Goal: Transaction & Acquisition: Purchase product/service

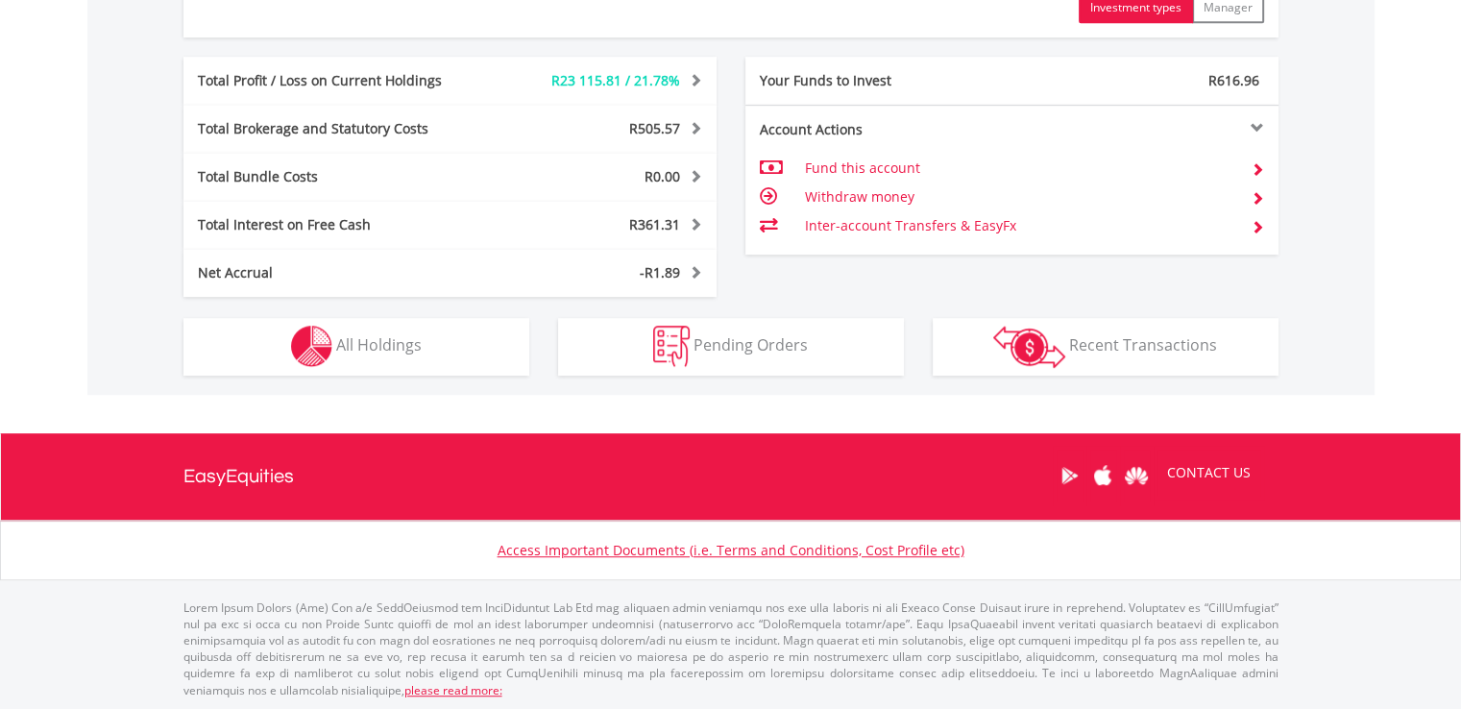
scroll to position [184, 365]
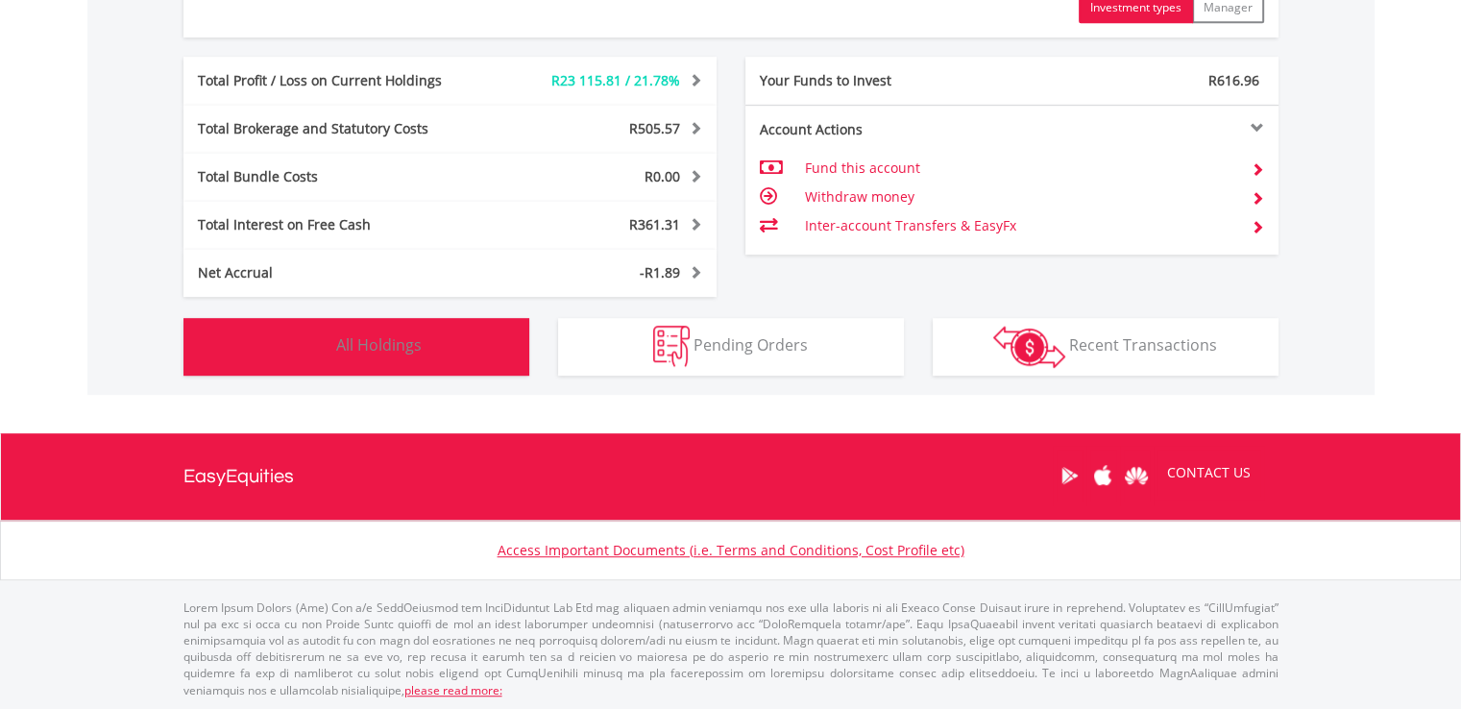
click at [400, 347] on span "All Holdings" at bounding box center [378, 344] width 85 height 21
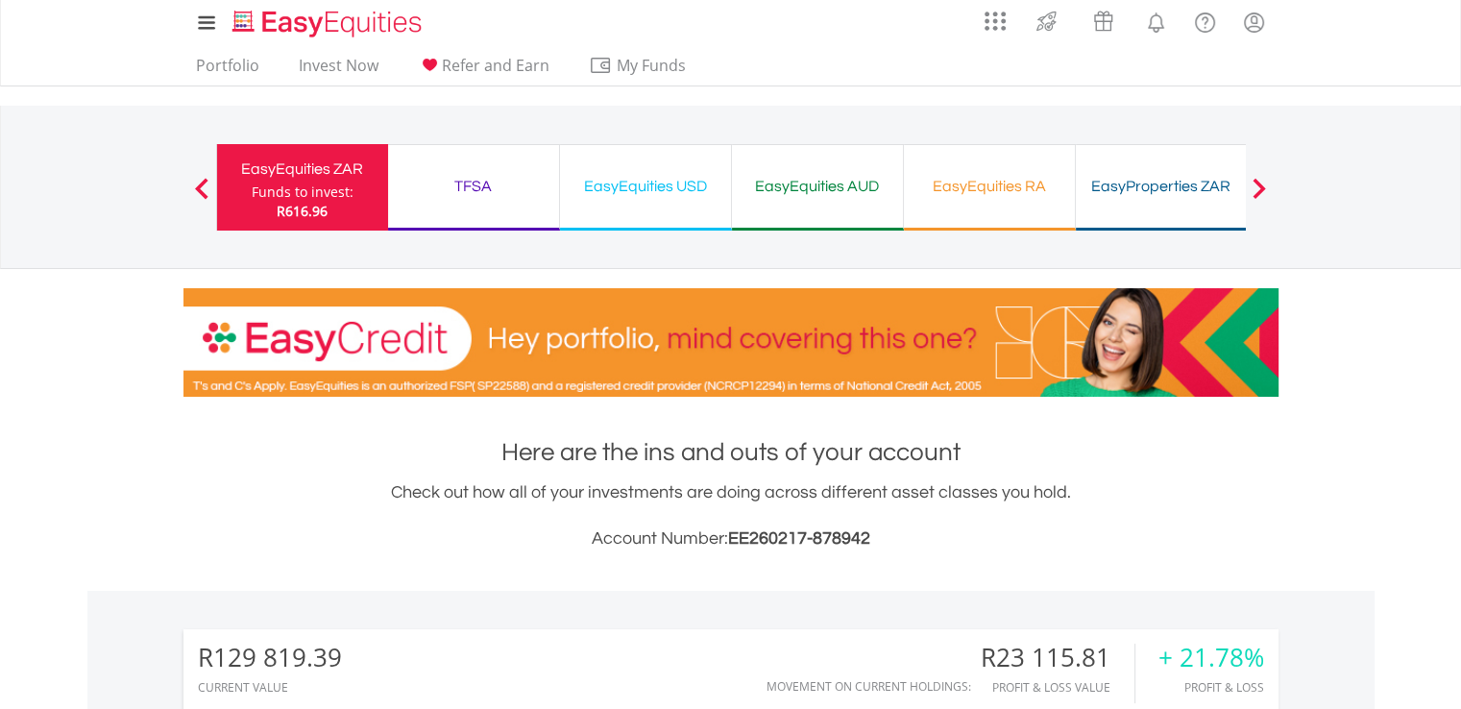
scroll to position [0, 0]
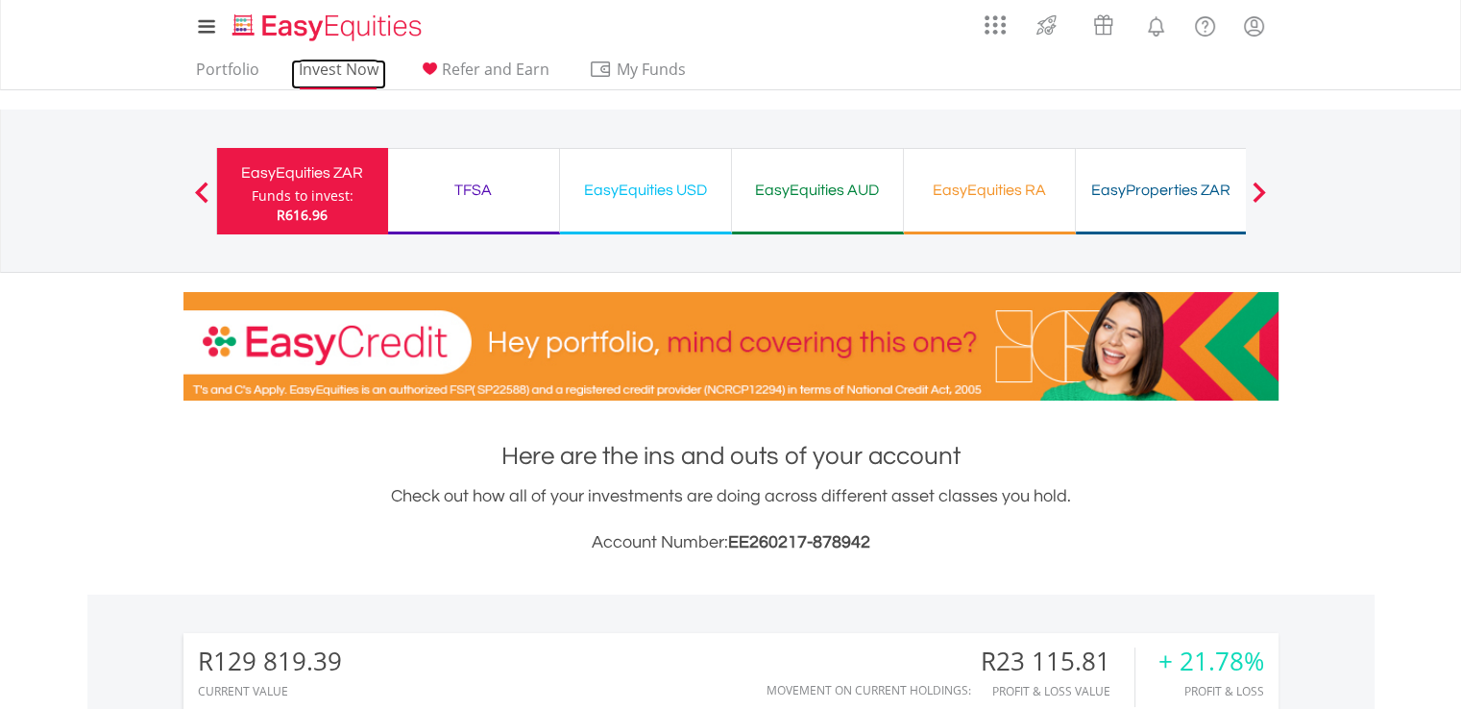
click at [343, 71] on link "Invest Now" at bounding box center [338, 75] width 95 height 30
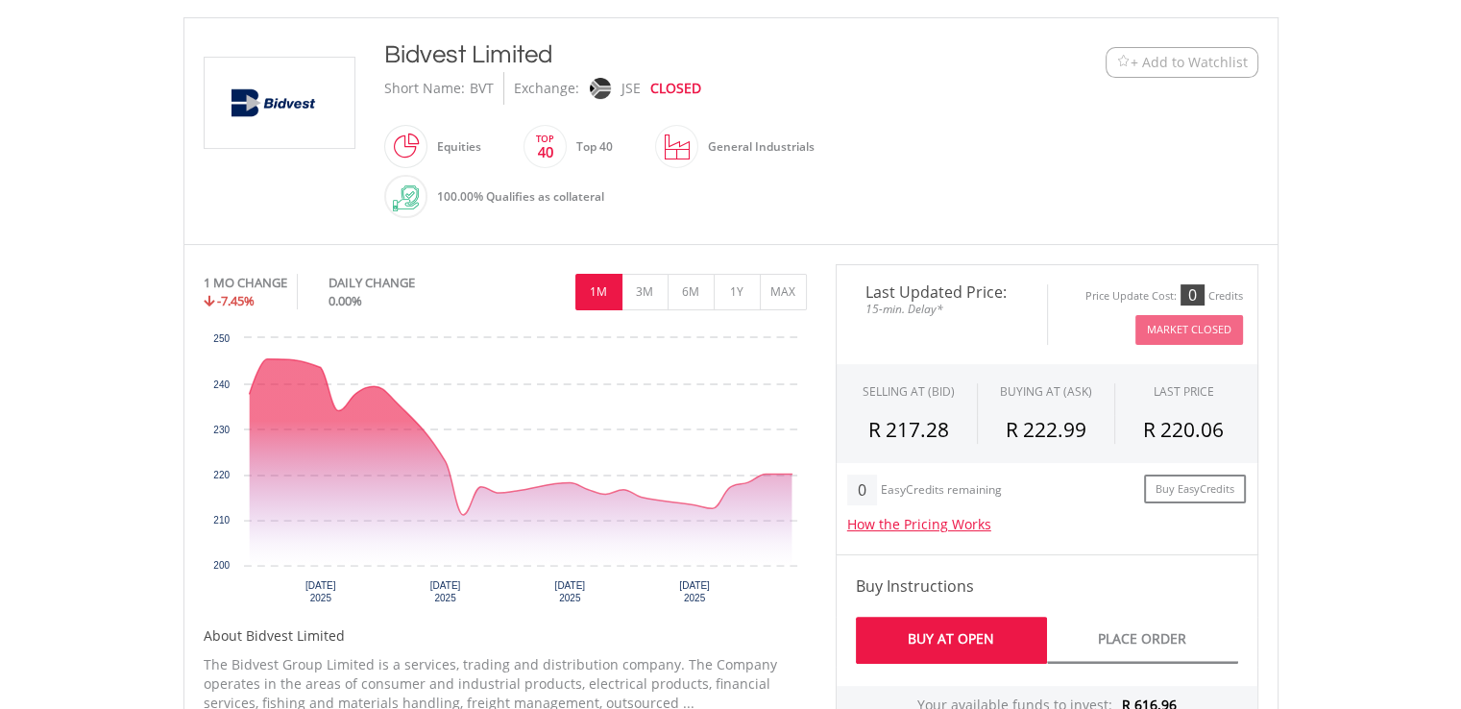
scroll to position [576, 0]
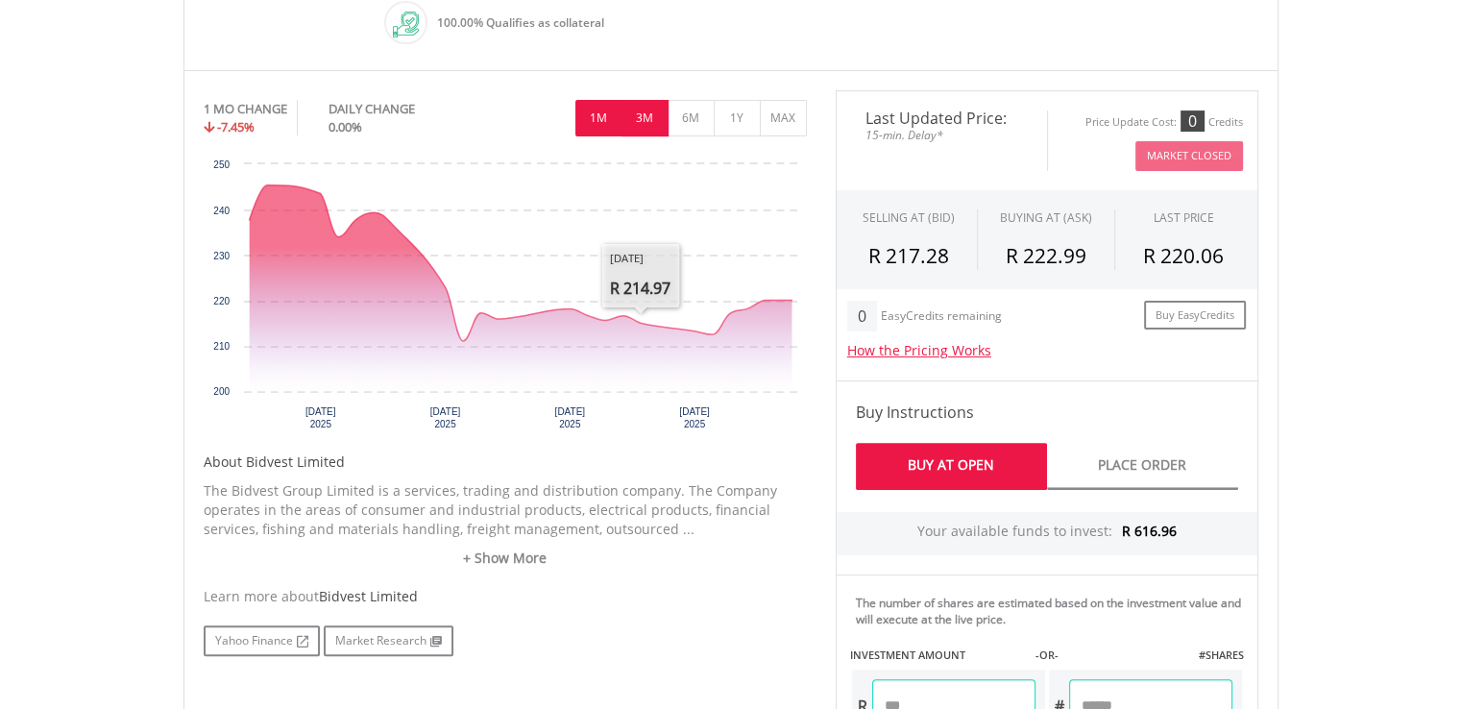
click at [652, 117] on button "3M" at bounding box center [645, 118] width 47 height 37
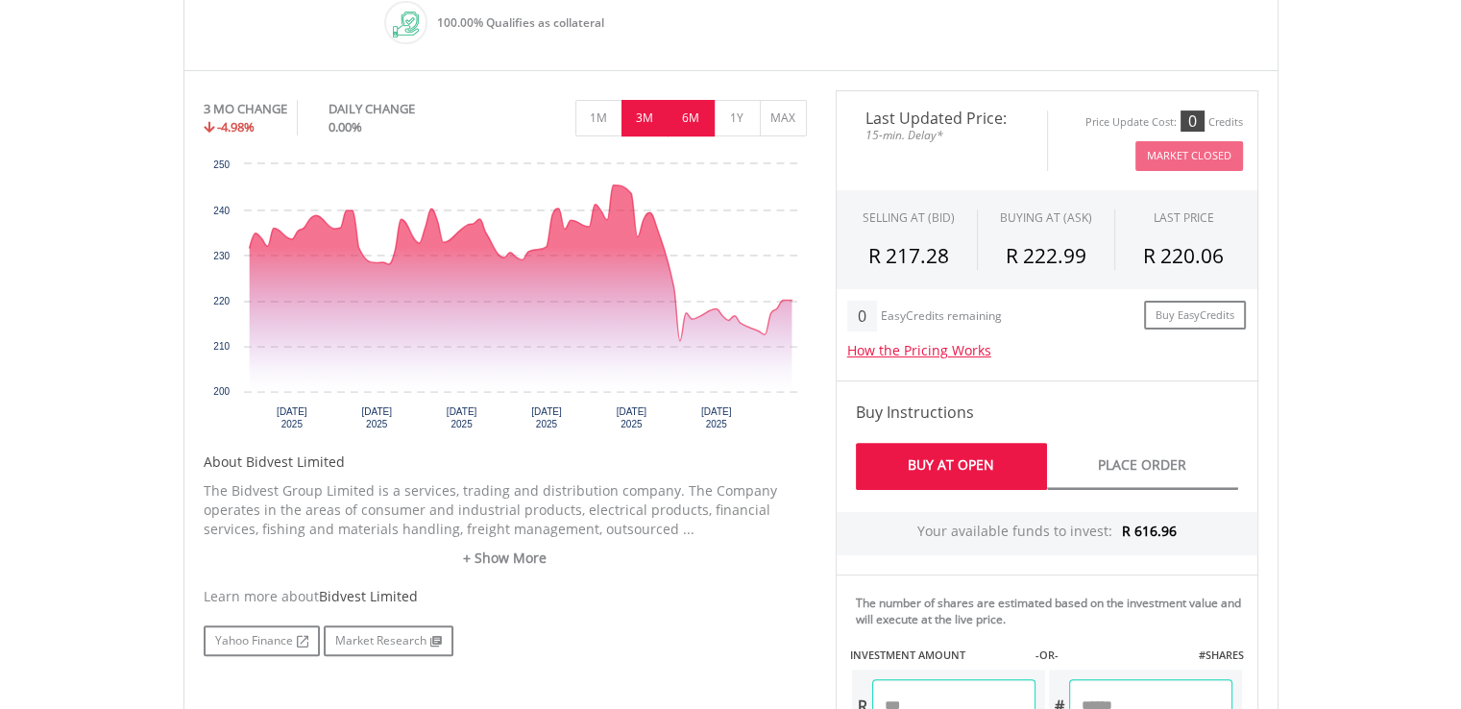
click at [685, 117] on button "6M" at bounding box center [691, 118] width 47 height 37
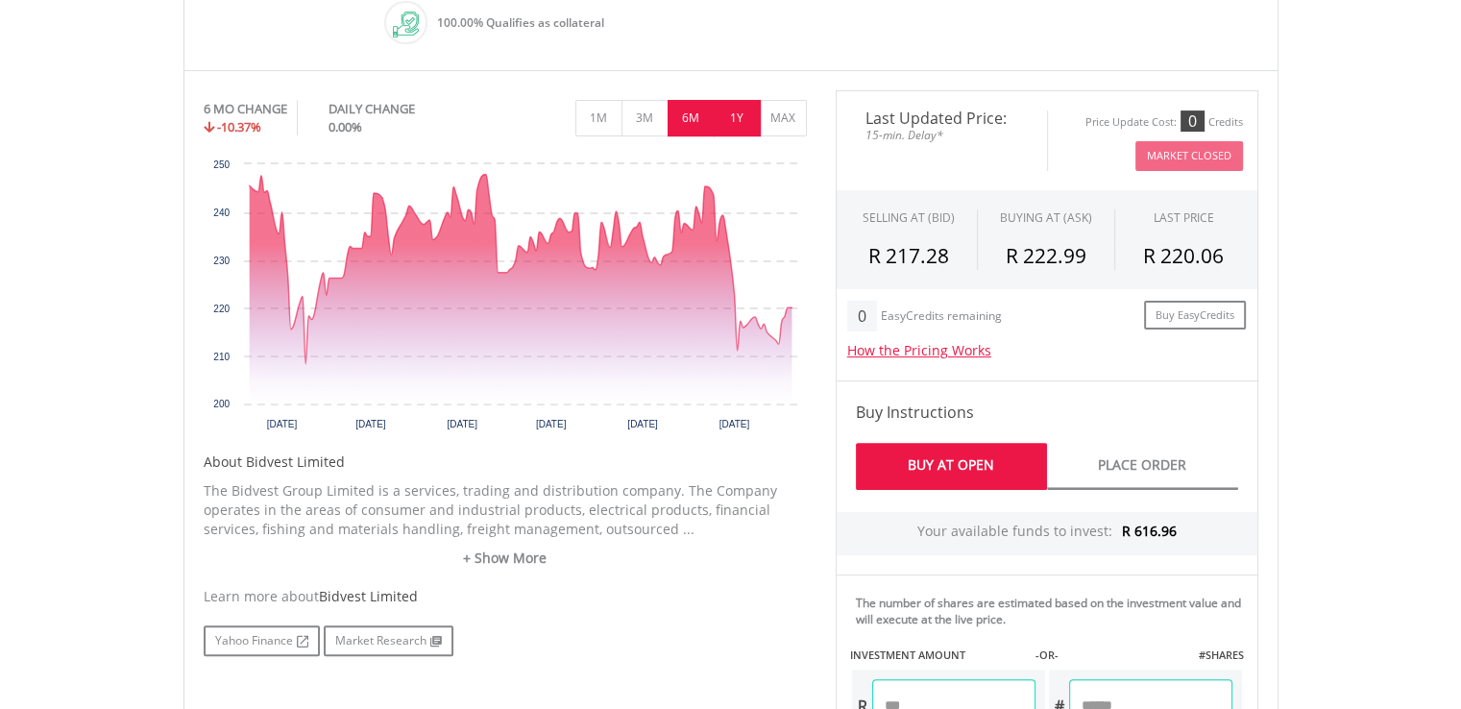
click at [732, 113] on button "1Y" at bounding box center [737, 118] width 47 height 37
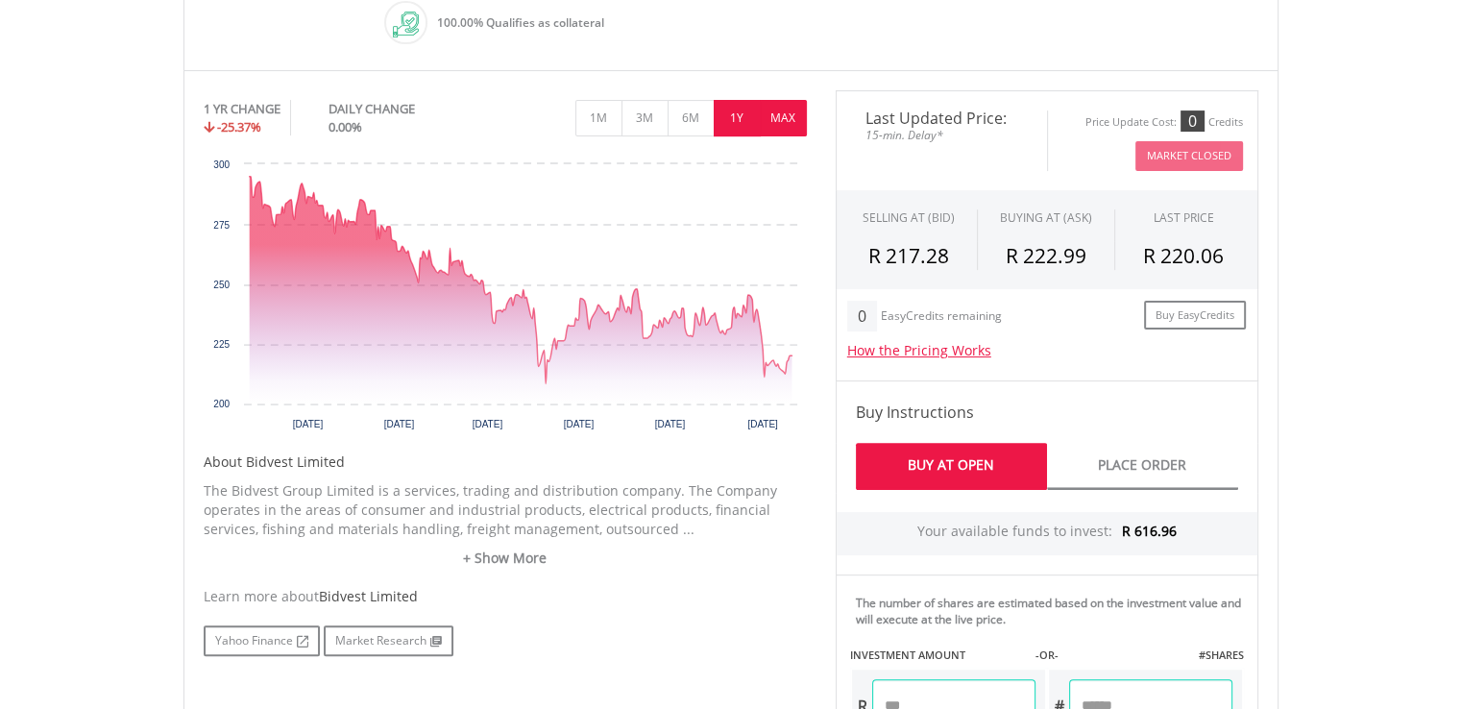
click at [784, 113] on button "MAX" at bounding box center [783, 118] width 47 height 37
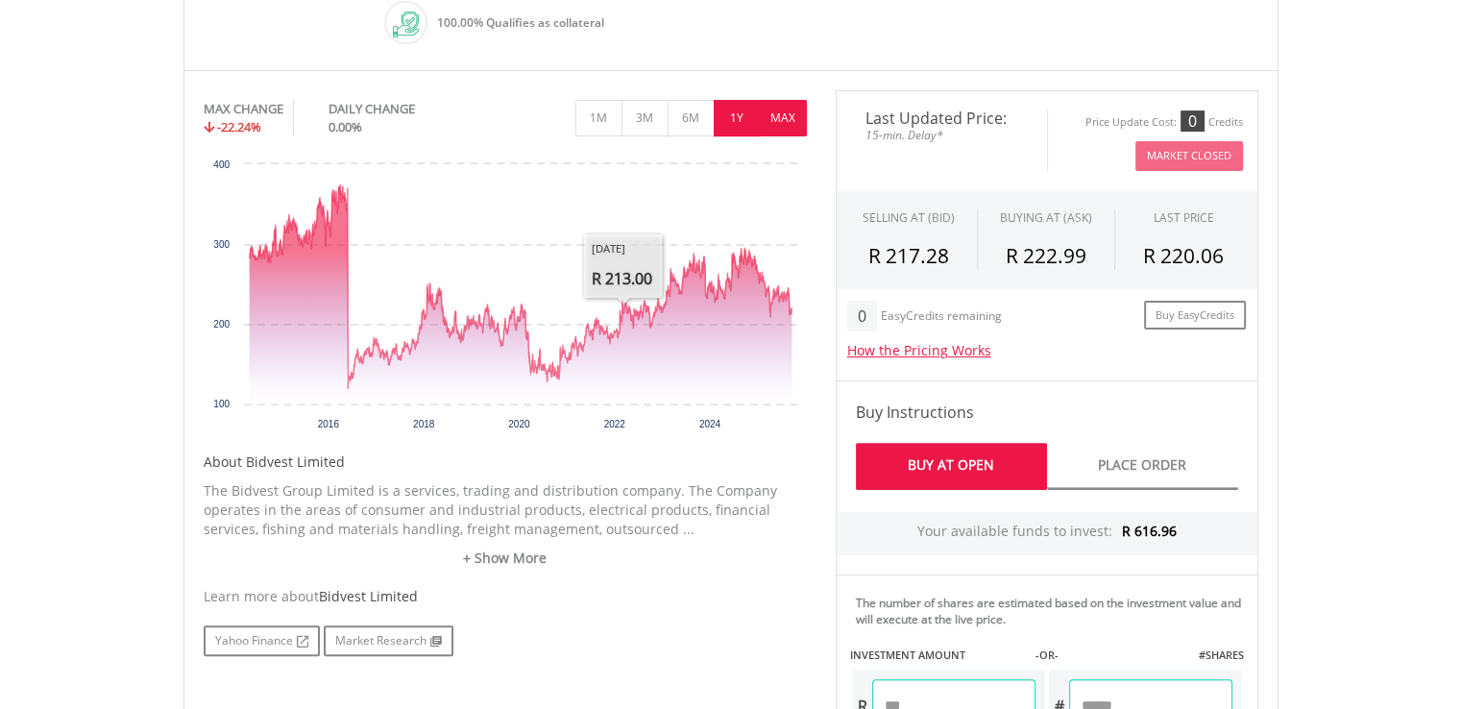
click at [738, 111] on button "1Y" at bounding box center [737, 118] width 47 height 37
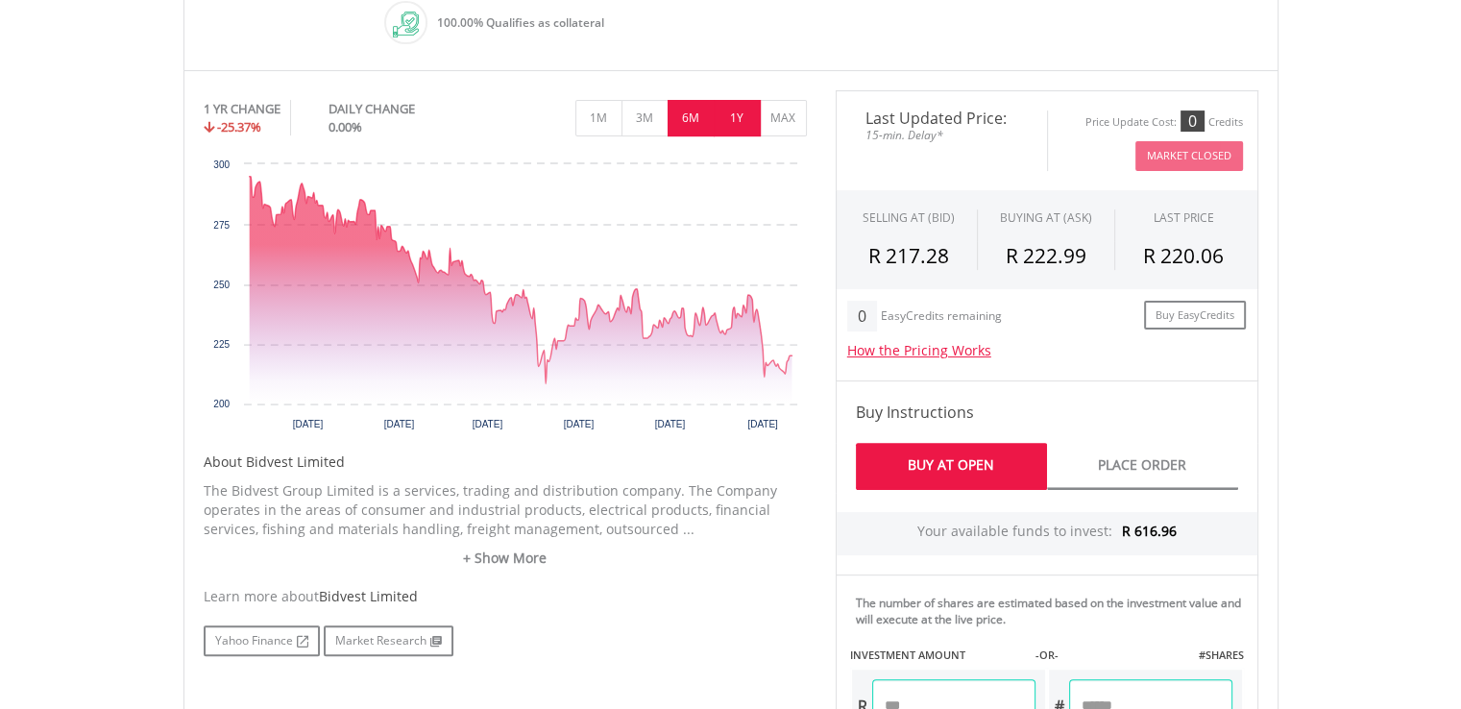
click at [686, 122] on button "6M" at bounding box center [691, 118] width 47 height 37
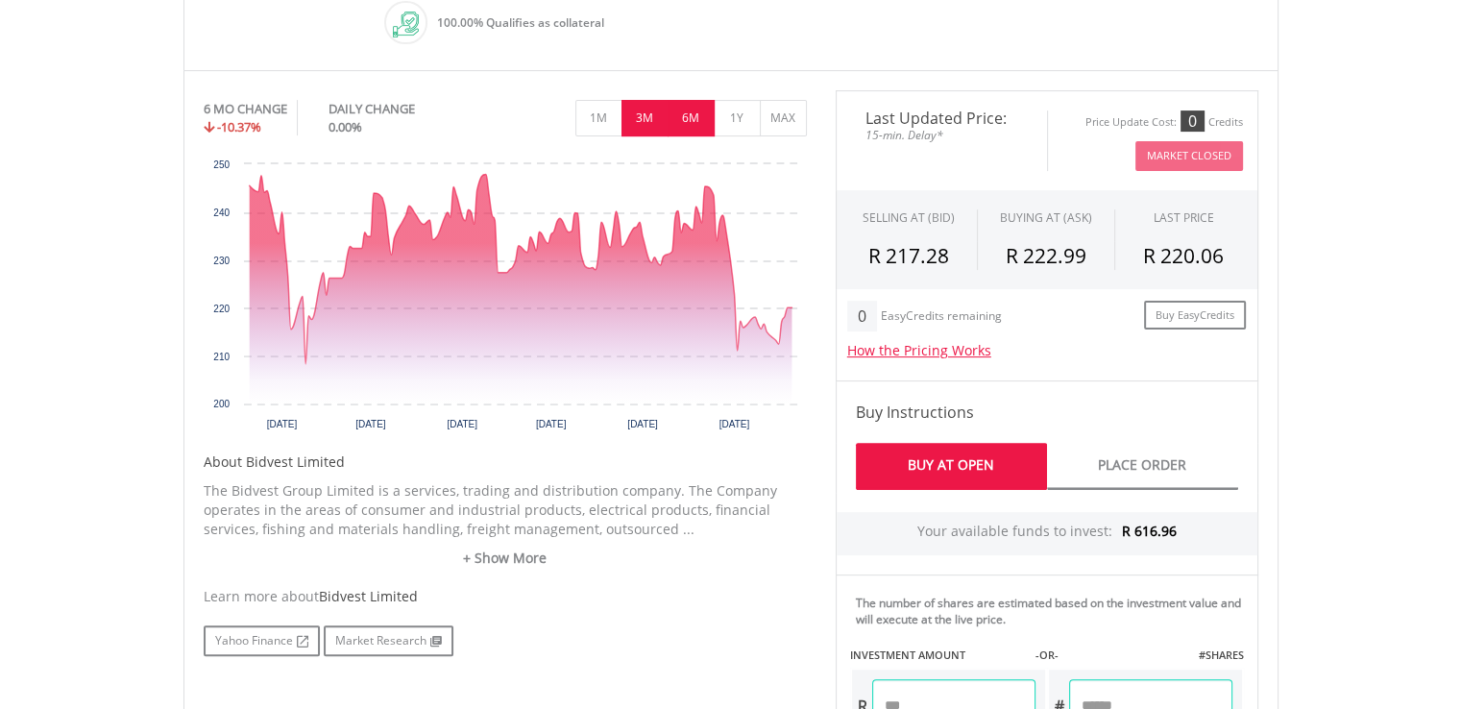
click at [639, 115] on button "3M" at bounding box center [645, 118] width 47 height 37
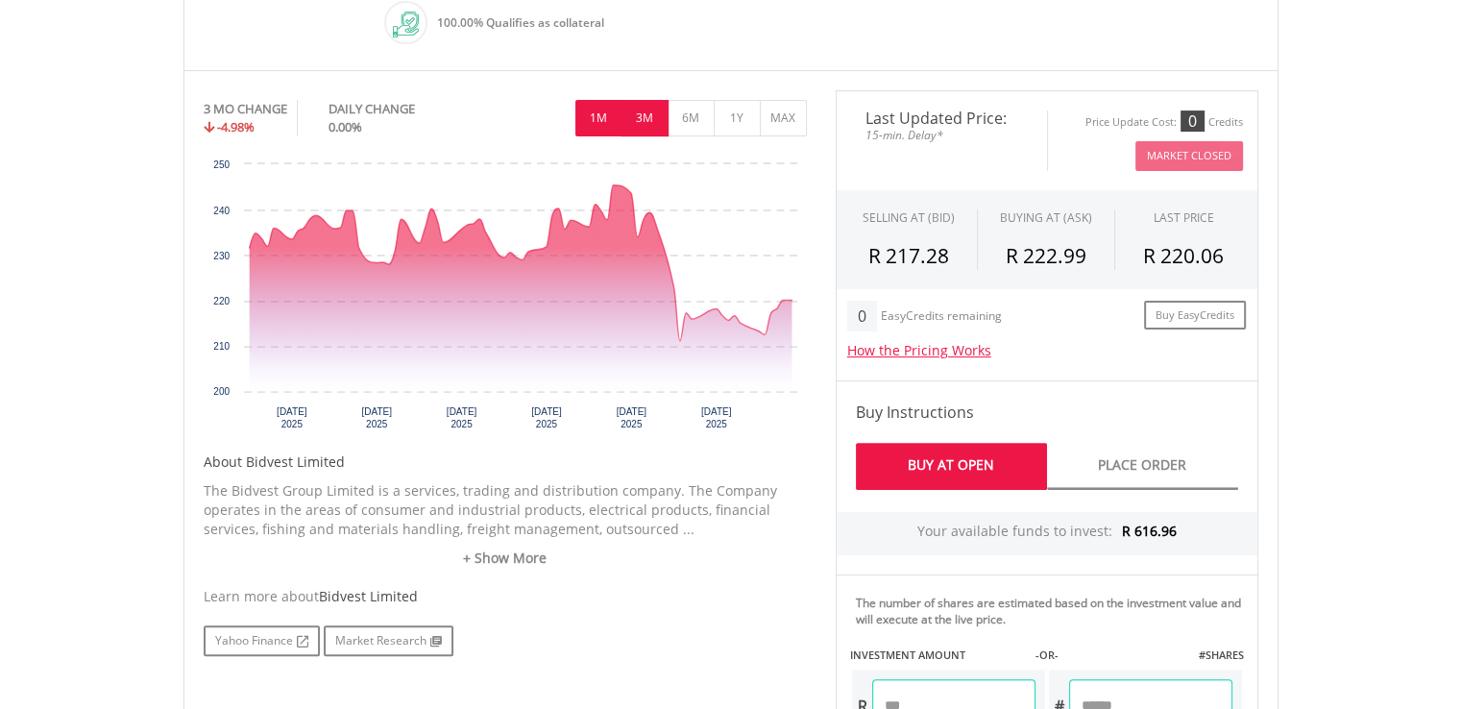
click at [600, 122] on button "1M" at bounding box center [598, 118] width 47 height 37
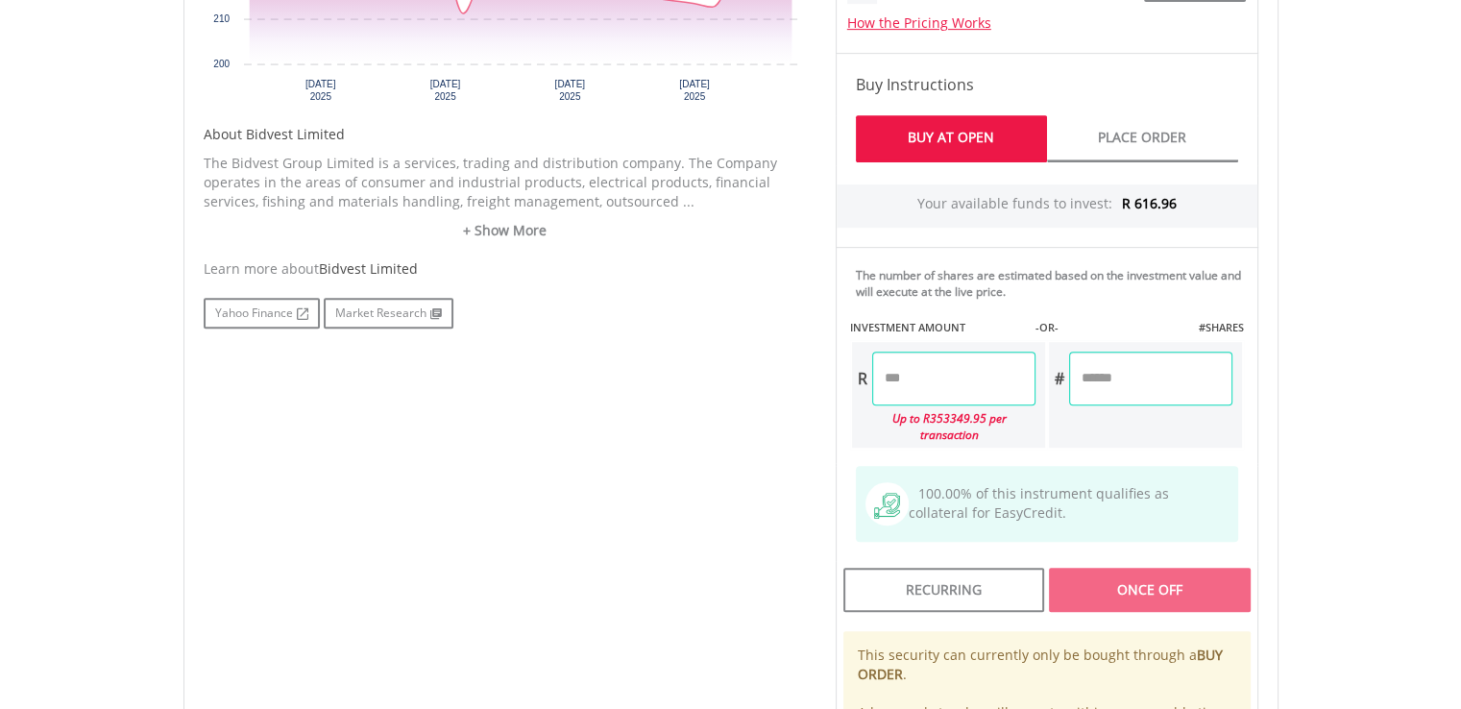
scroll to position [961, 0]
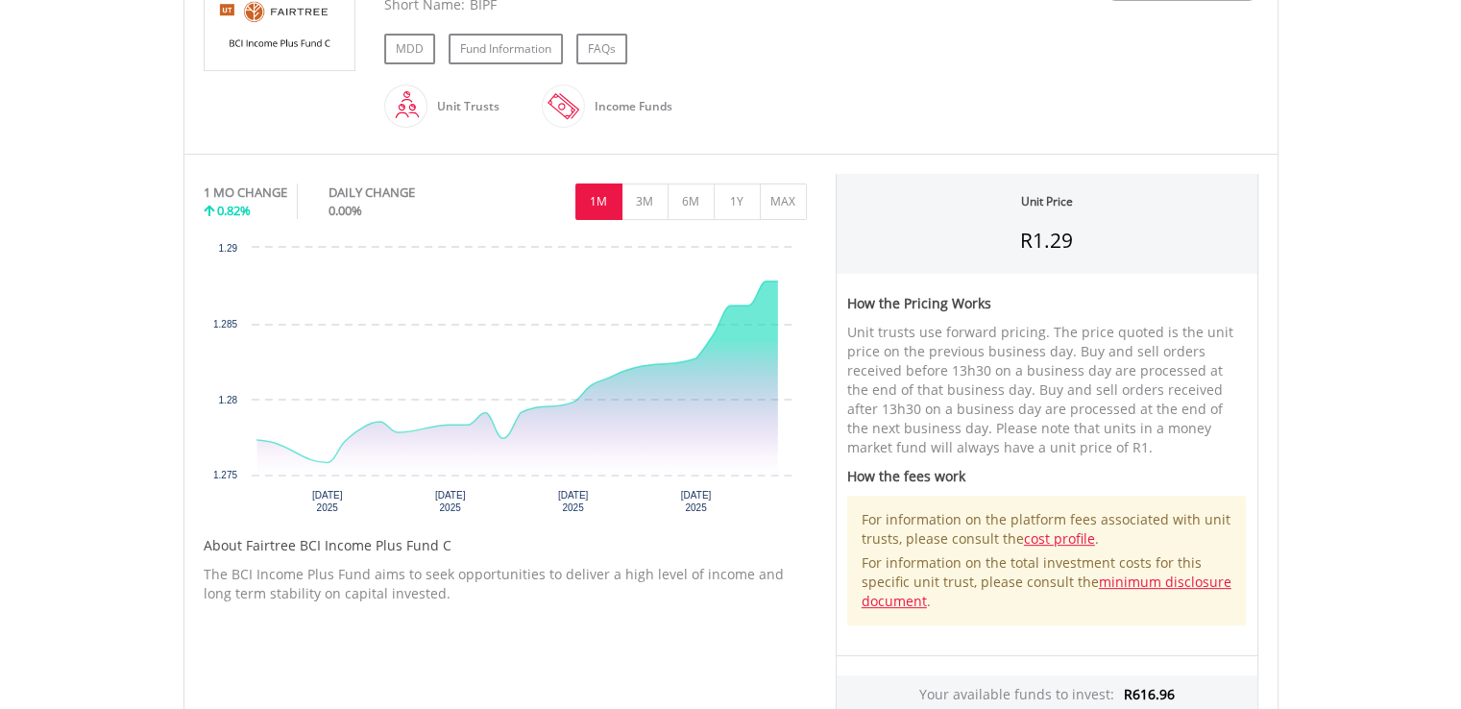
scroll to position [480, 0]
click at [779, 202] on button "MAX" at bounding box center [783, 201] width 47 height 37
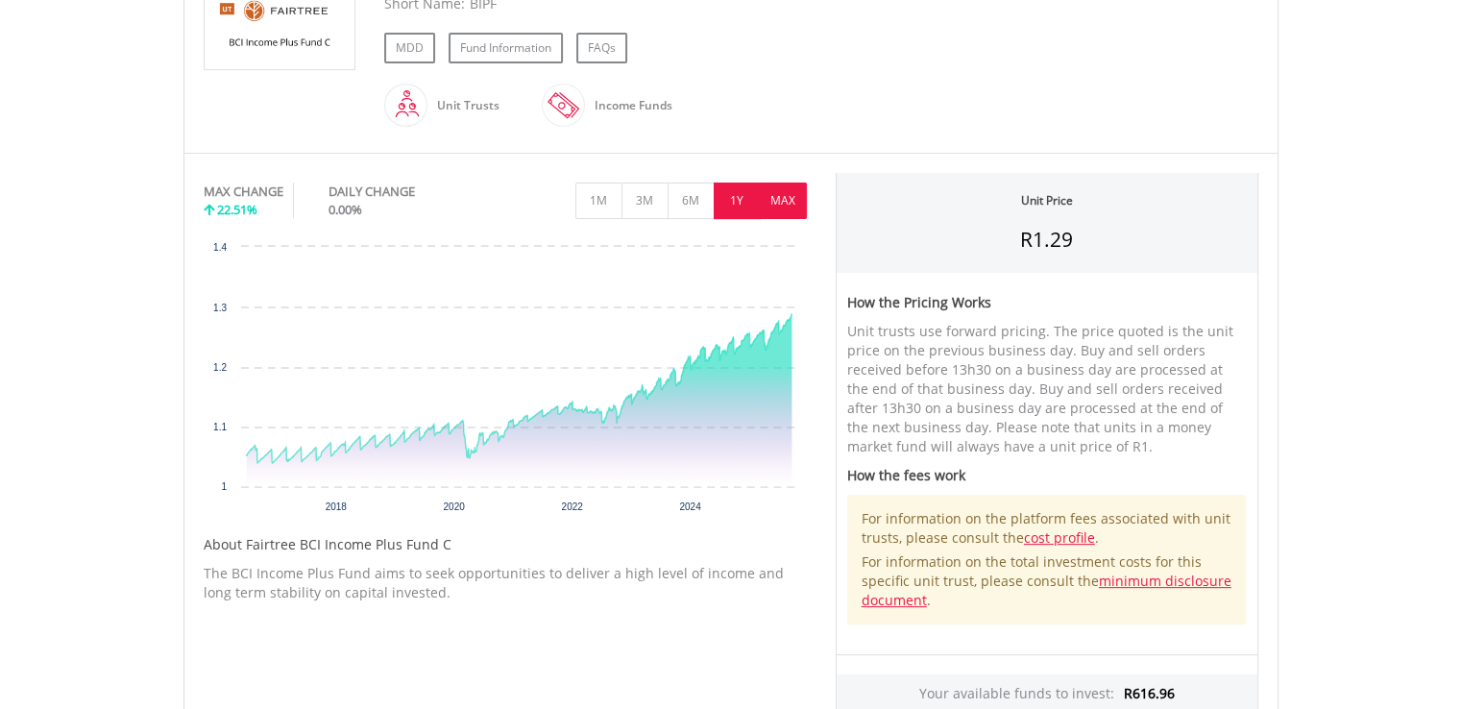
click at [738, 207] on button "1Y" at bounding box center [737, 201] width 47 height 37
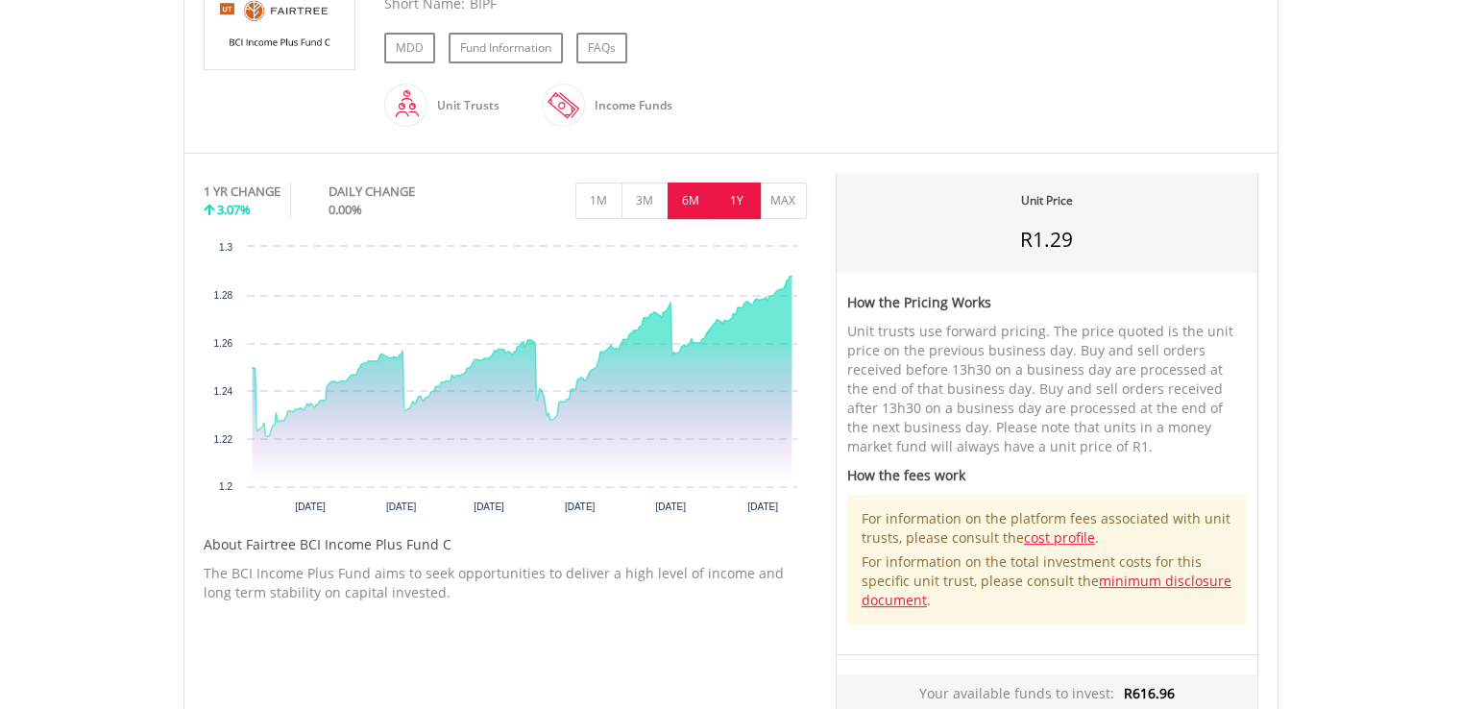
click at [693, 202] on button "6M" at bounding box center [691, 201] width 47 height 37
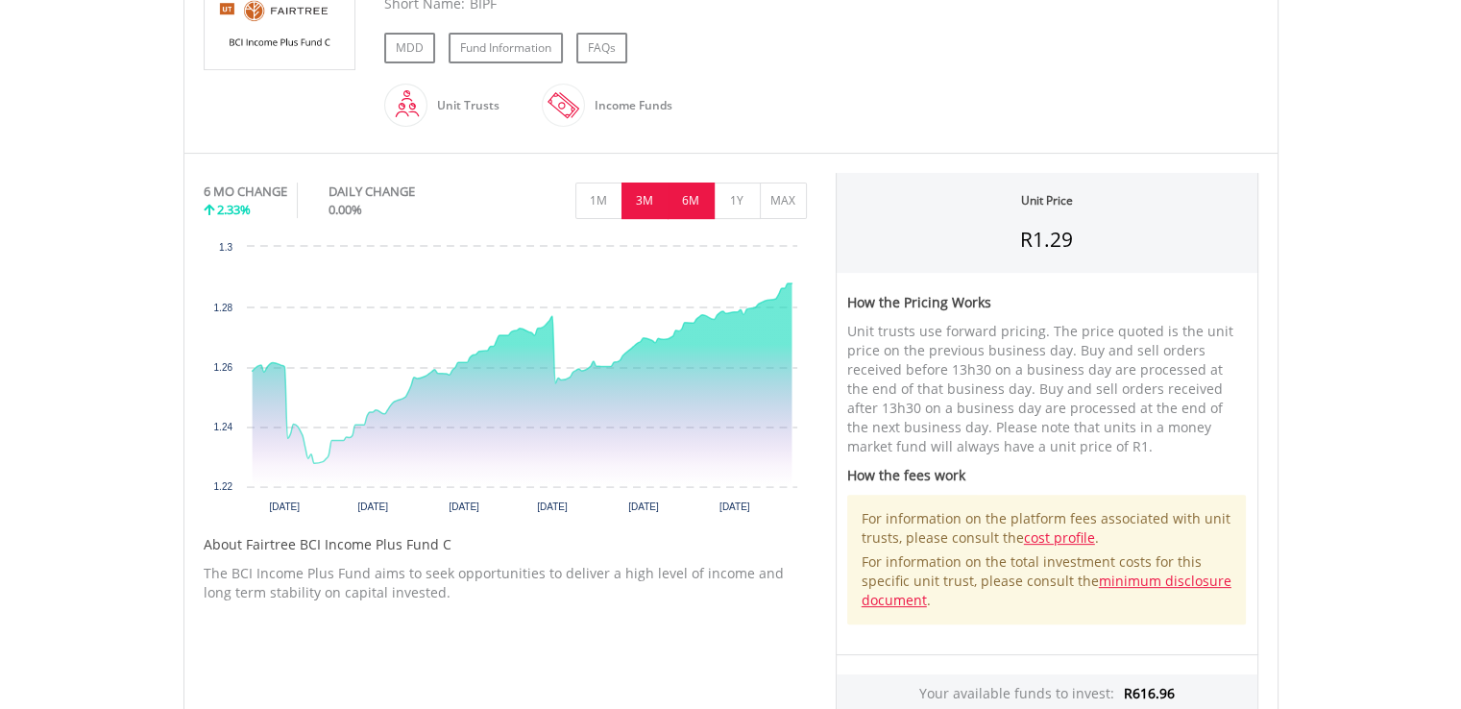
click at [647, 205] on button "3M" at bounding box center [645, 201] width 47 height 37
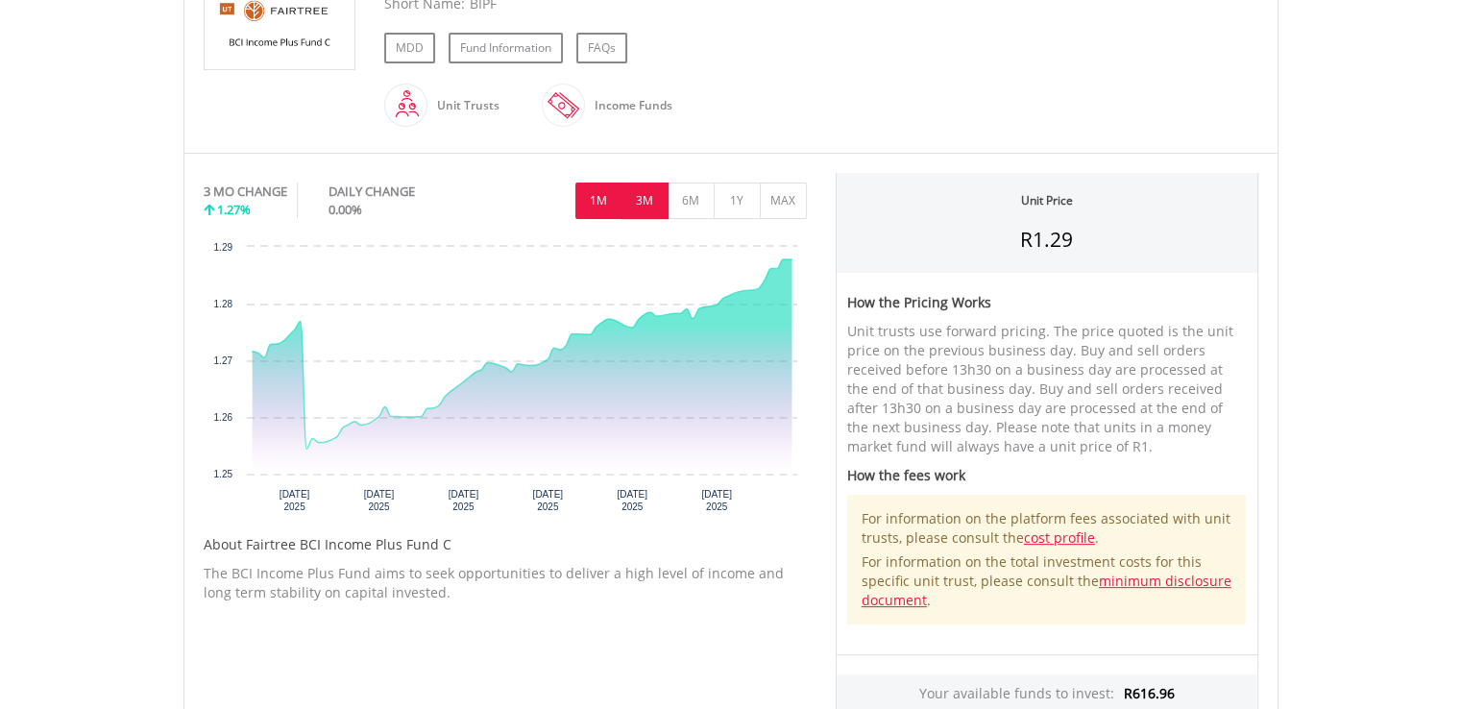
click at [596, 207] on button "1M" at bounding box center [598, 201] width 47 height 37
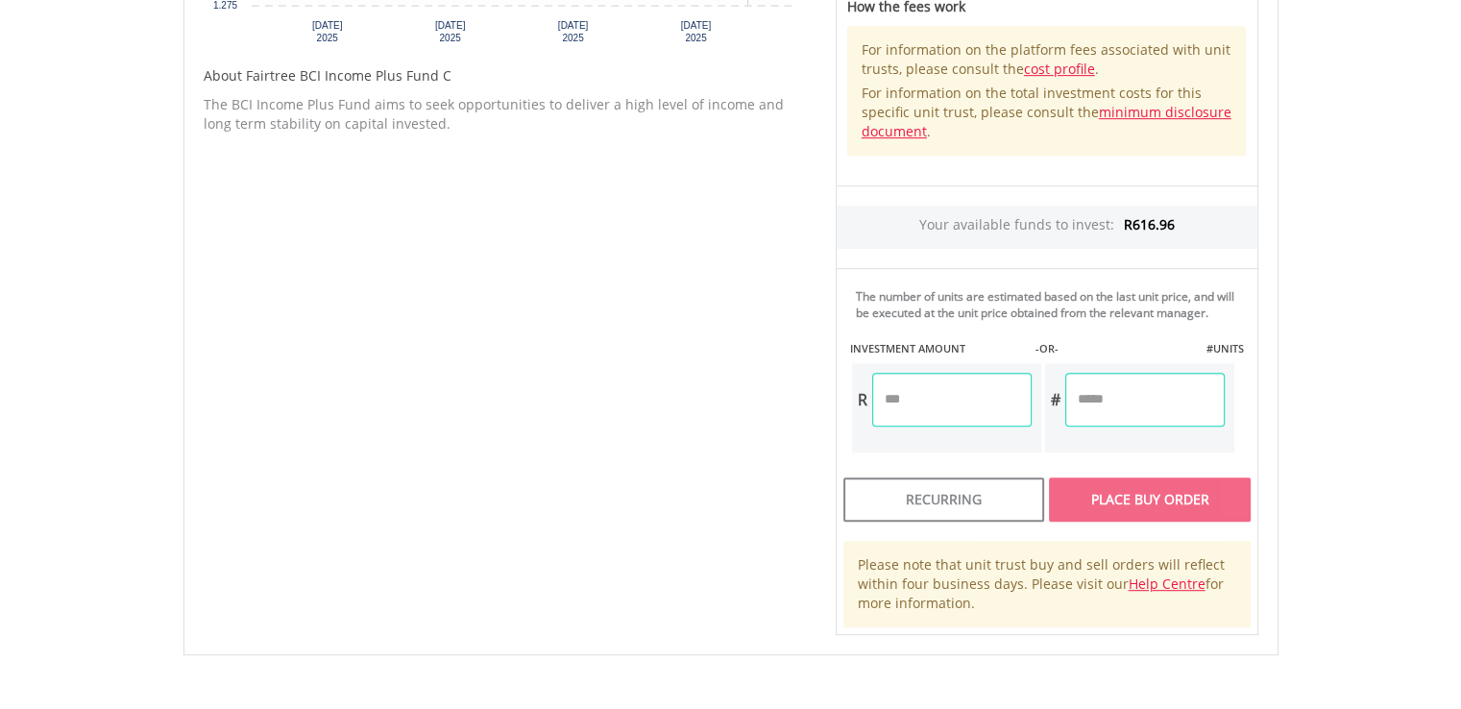
scroll to position [961, 0]
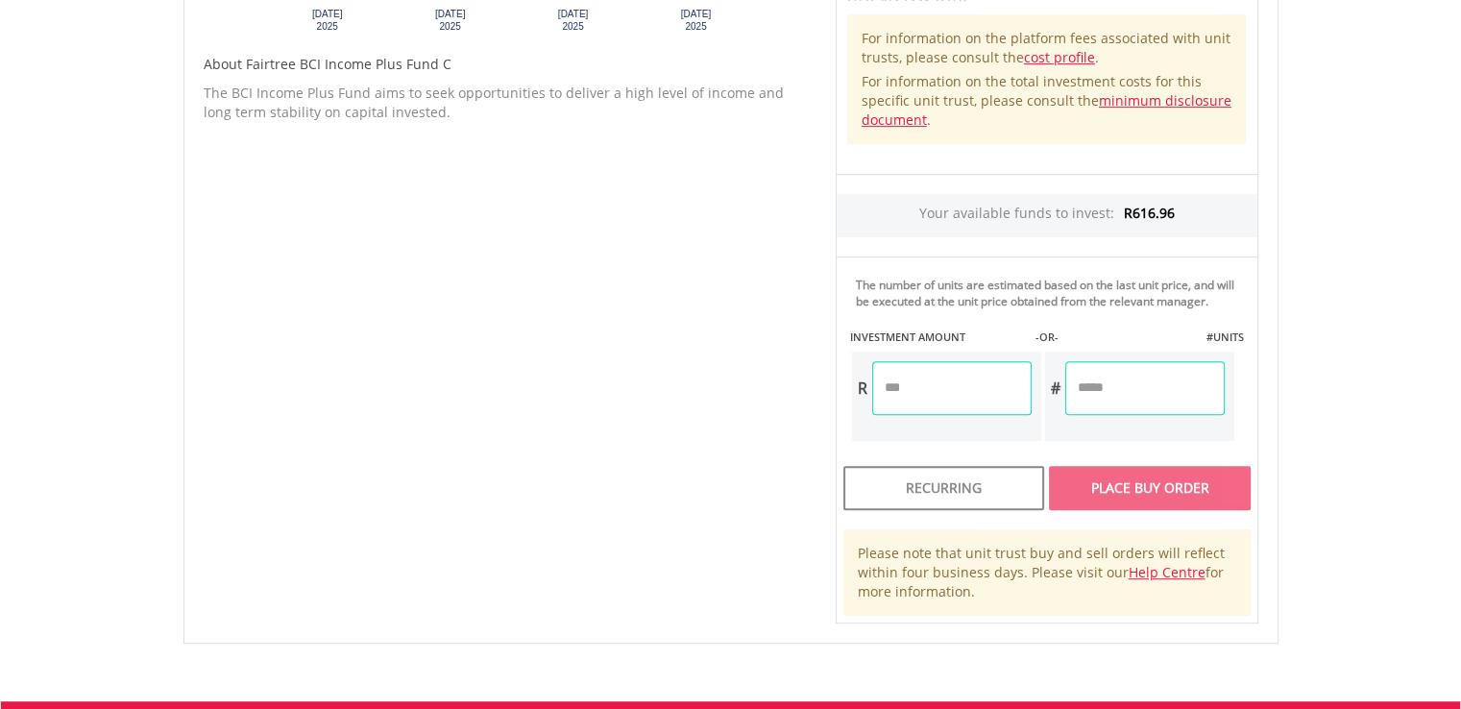
click at [998, 383] on input "number" at bounding box center [951, 388] width 159 height 54
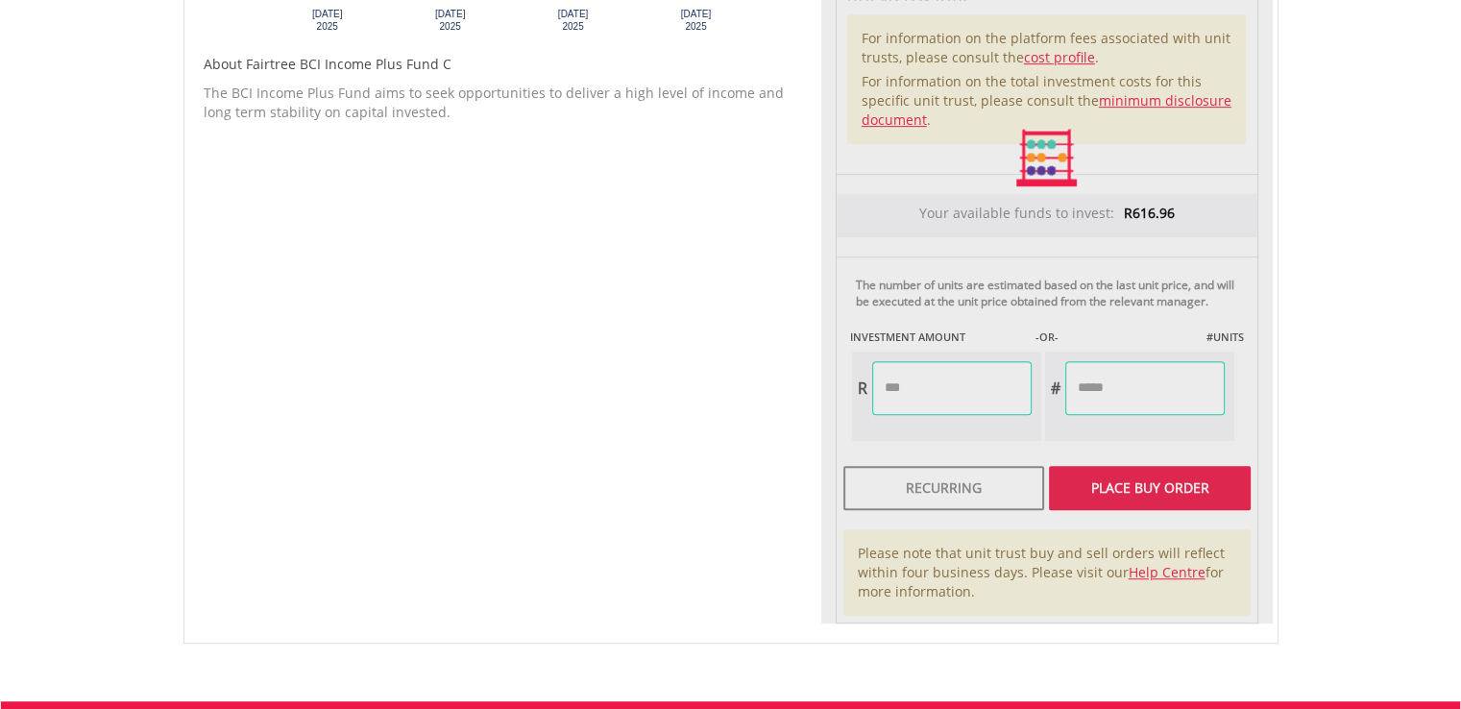
type input "******"
type input "********"
click at [1134, 485] on div "Unit Price R1.29 How the Pricing Works Unit trusts use forward pricing. The pri…" at bounding box center [1047, 158] width 452 height 931
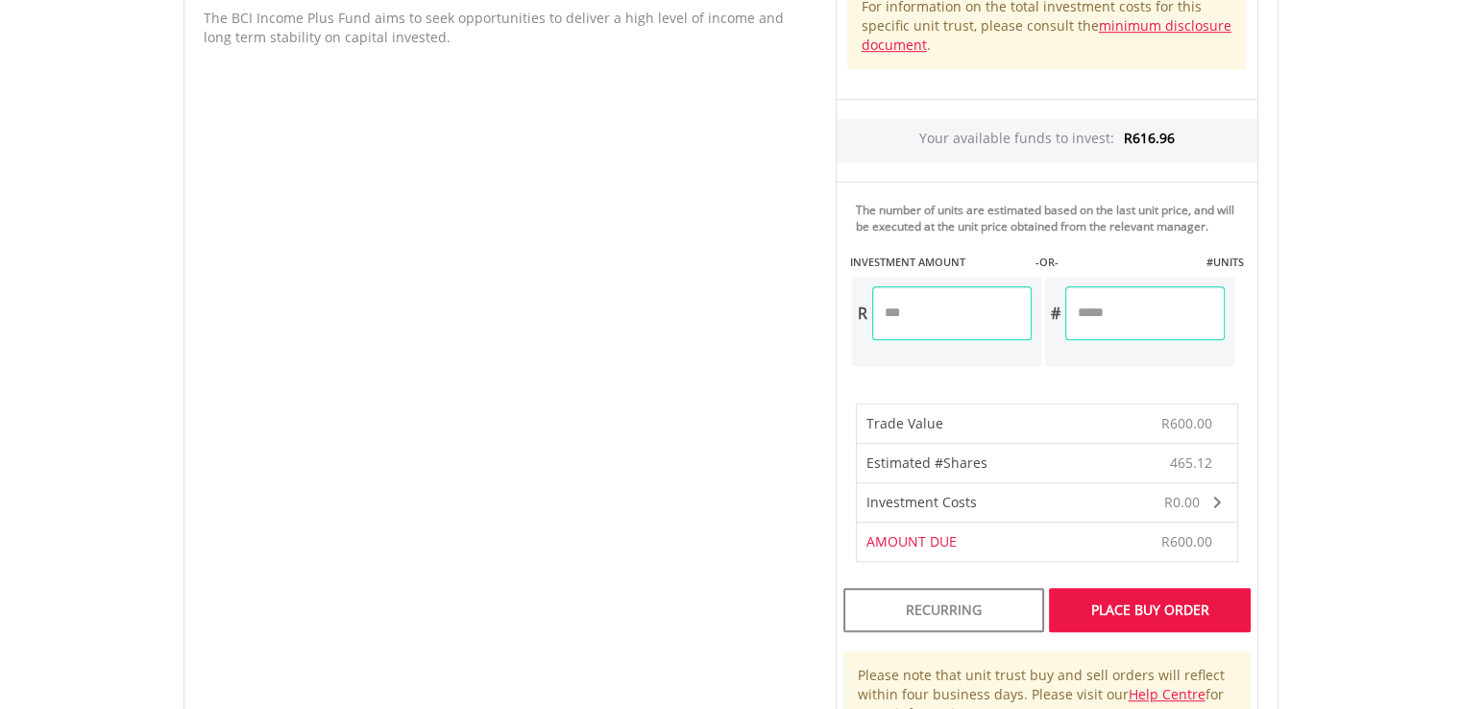
scroll to position [1153, 0]
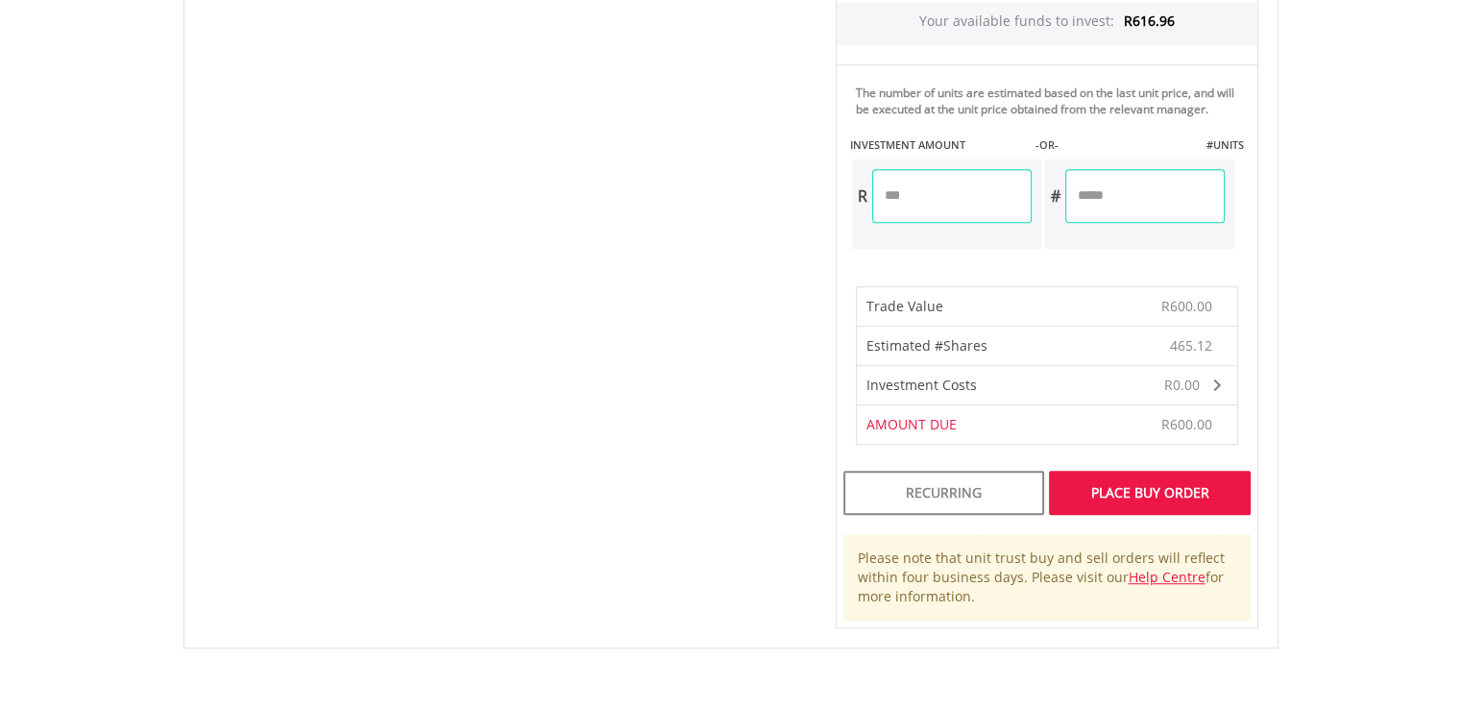
click at [1148, 496] on div "Place Buy Order" at bounding box center [1149, 493] width 201 height 44
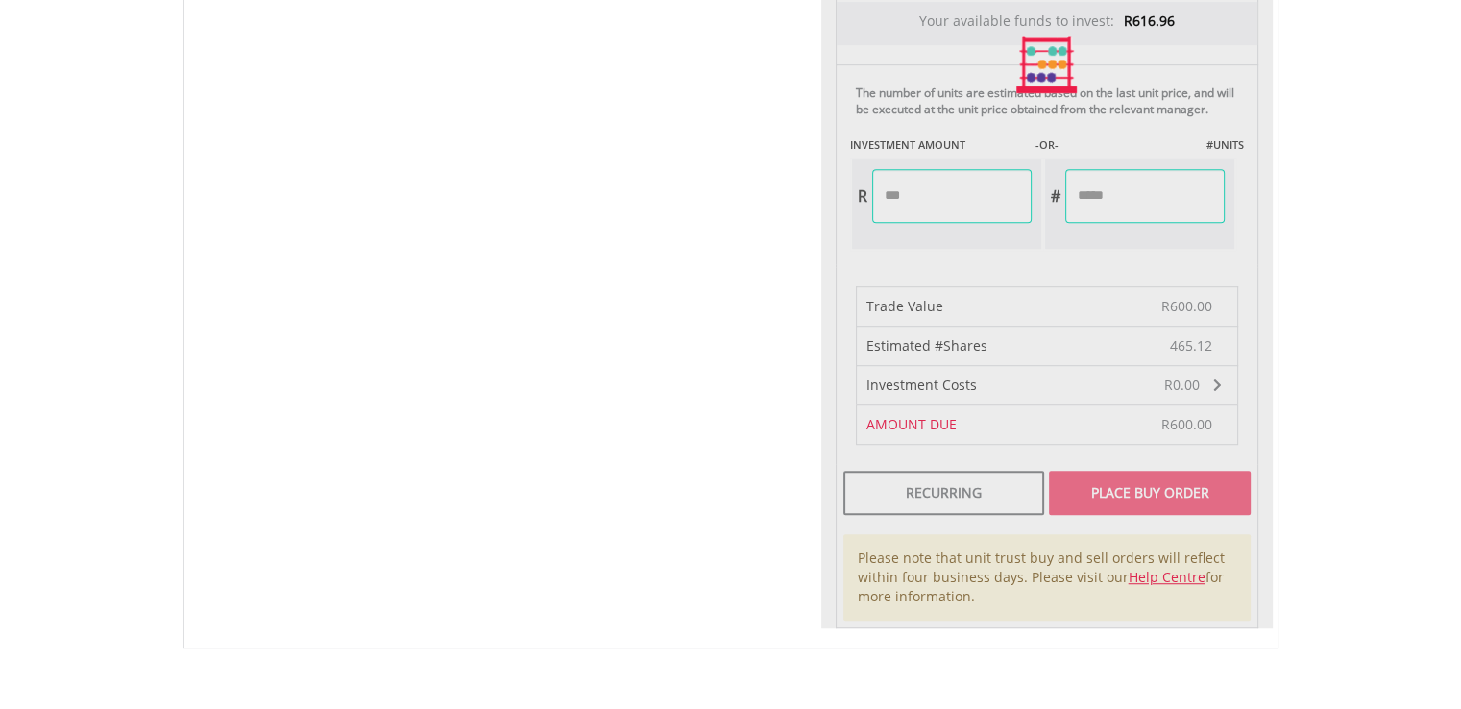
click at [1148, 496] on div at bounding box center [1047, 64] width 452 height 1128
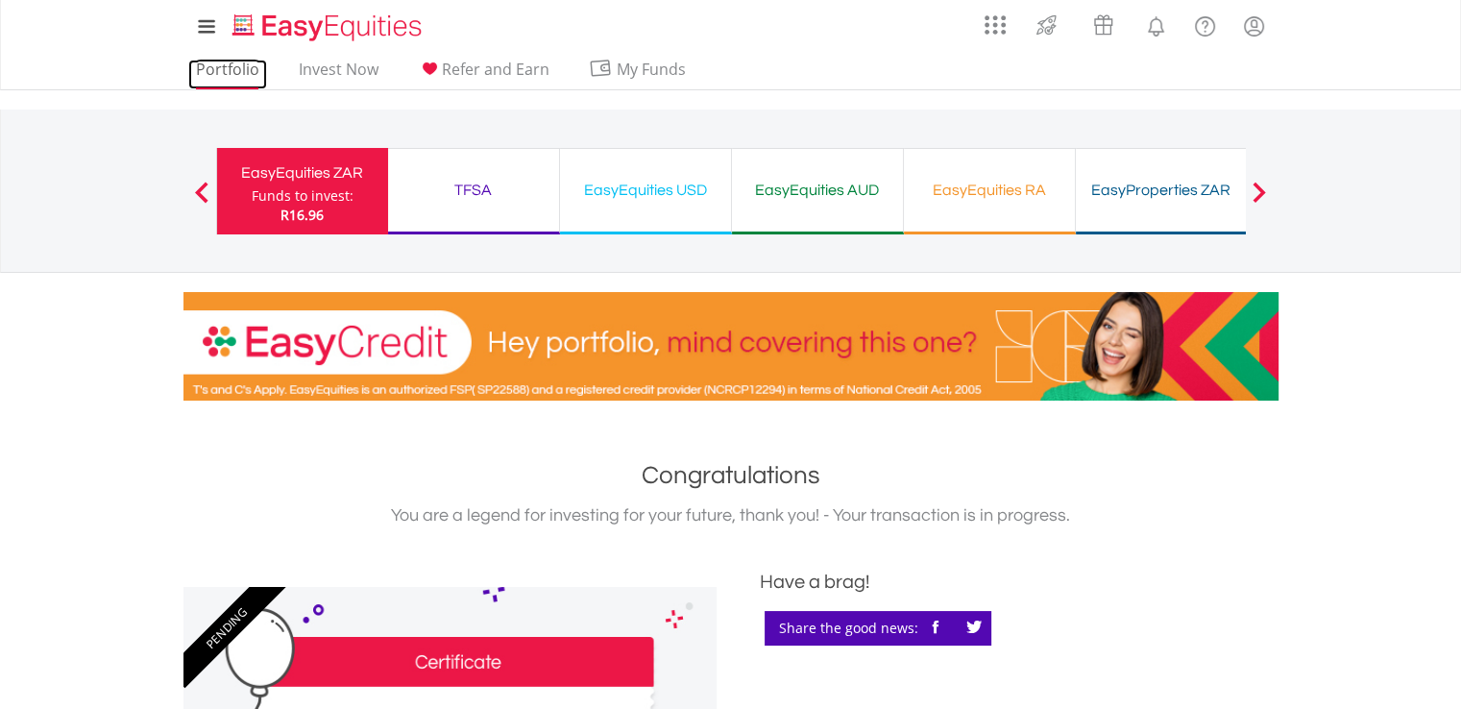
click at [216, 69] on link "Portfolio" at bounding box center [227, 75] width 79 height 30
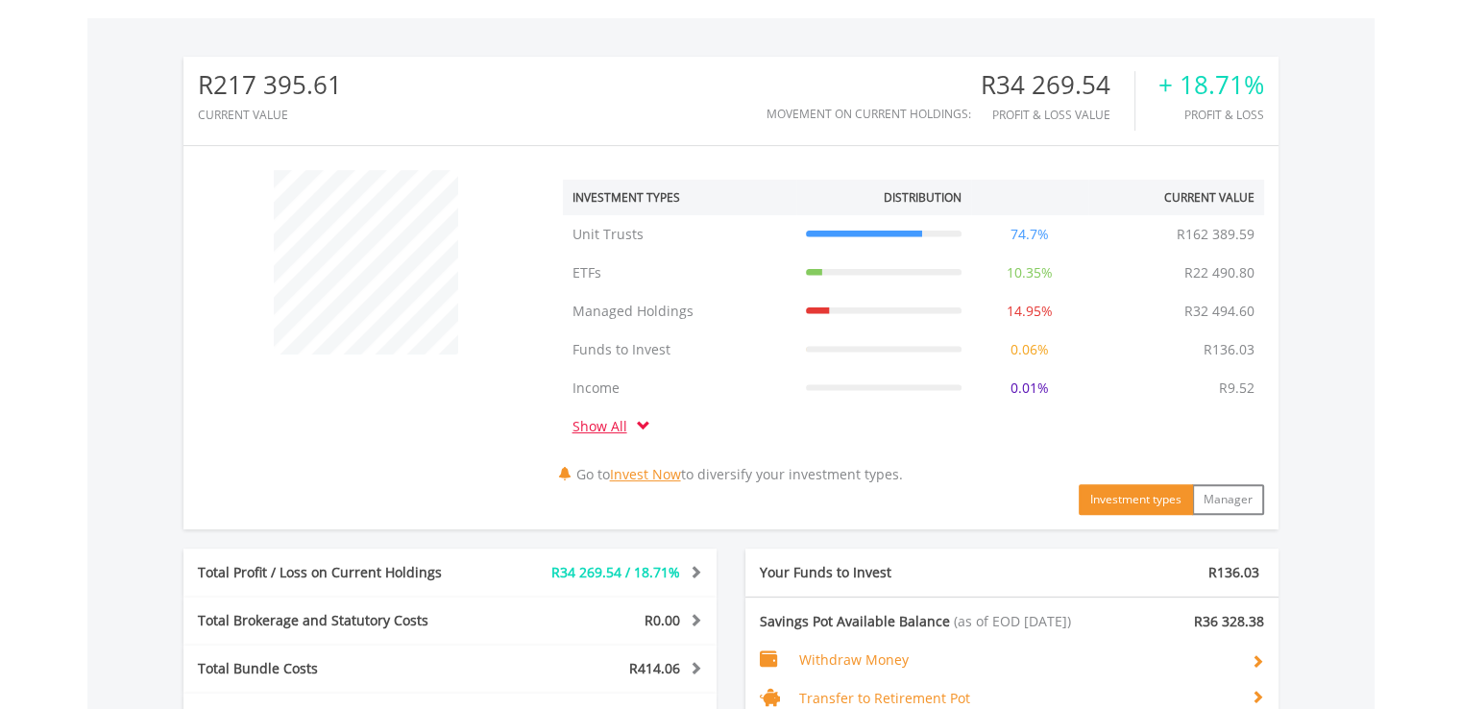
scroll to position [184, 365]
click at [369, 459] on div "﻿ Investment Types Distribution Current Value Show All Unit Trusts Unit Trusts …" at bounding box center [730, 337] width 1095 height 354
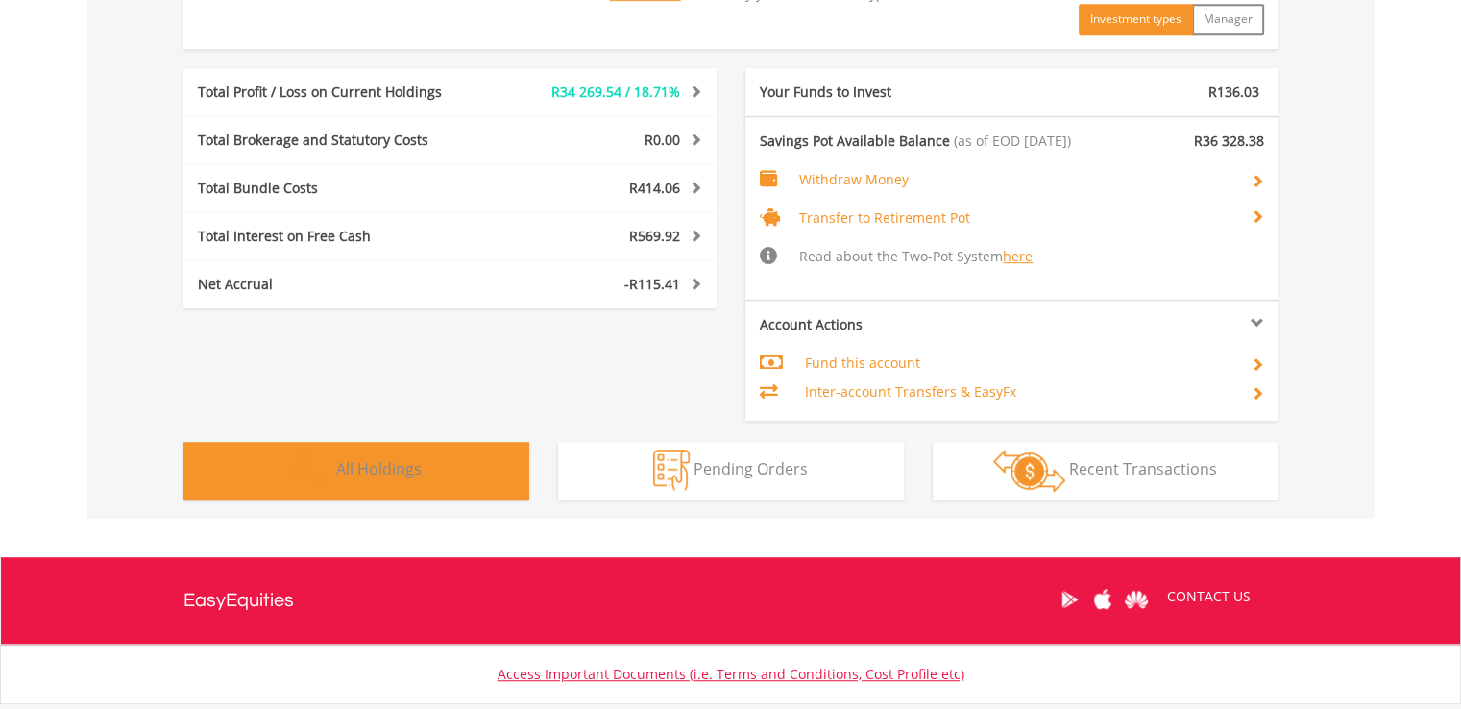
click at [375, 466] on span "All Holdings" at bounding box center [378, 468] width 85 height 21
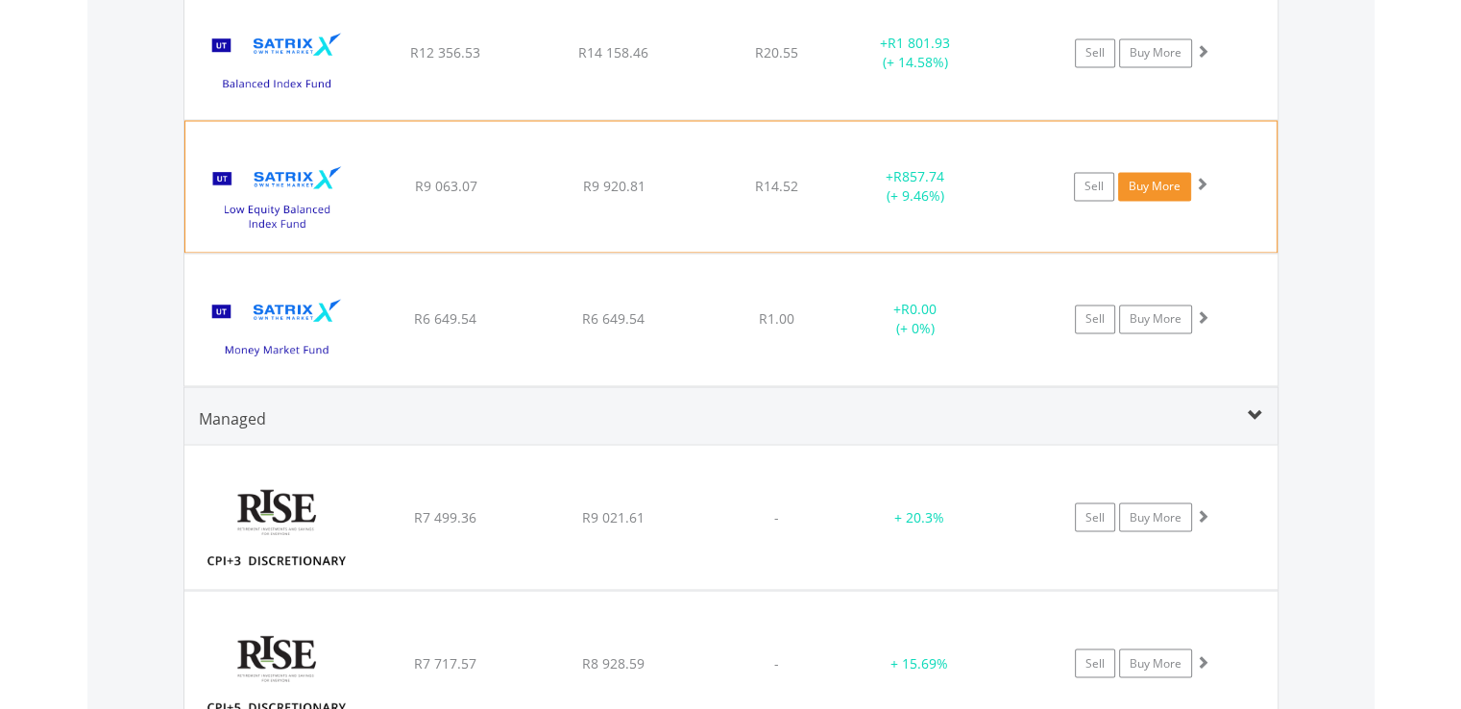
scroll to position [3170, 0]
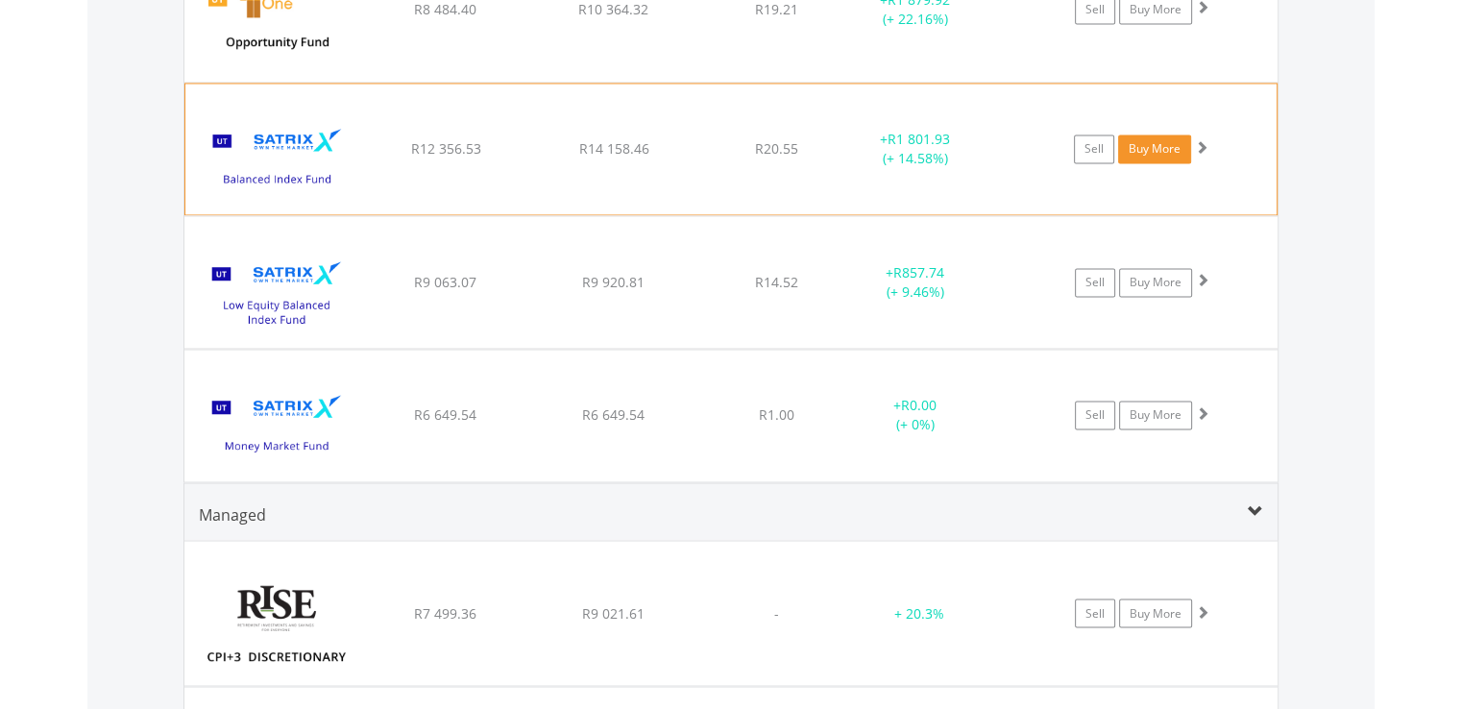
click at [1165, 140] on link "Buy More" at bounding box center [1154, 148] width 73 height 29
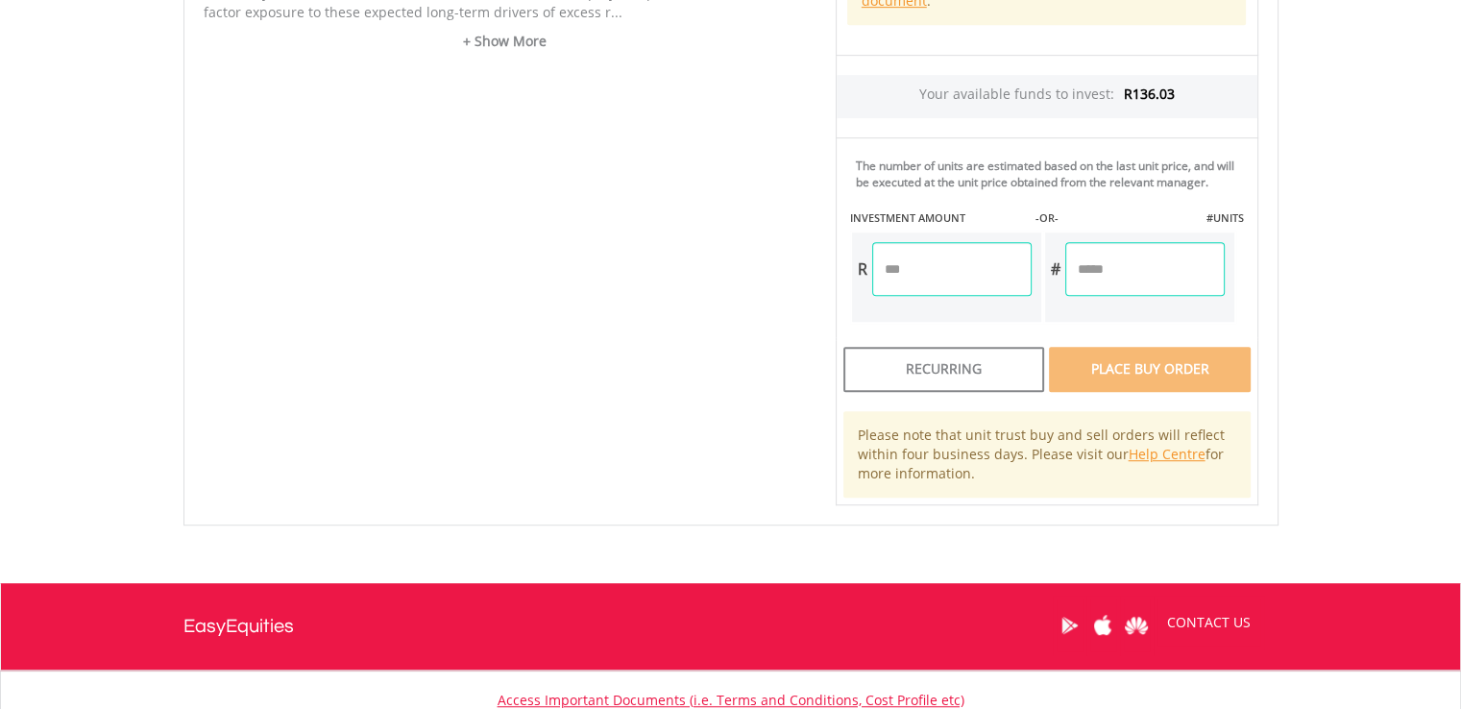
scroll to position [1057, 0]
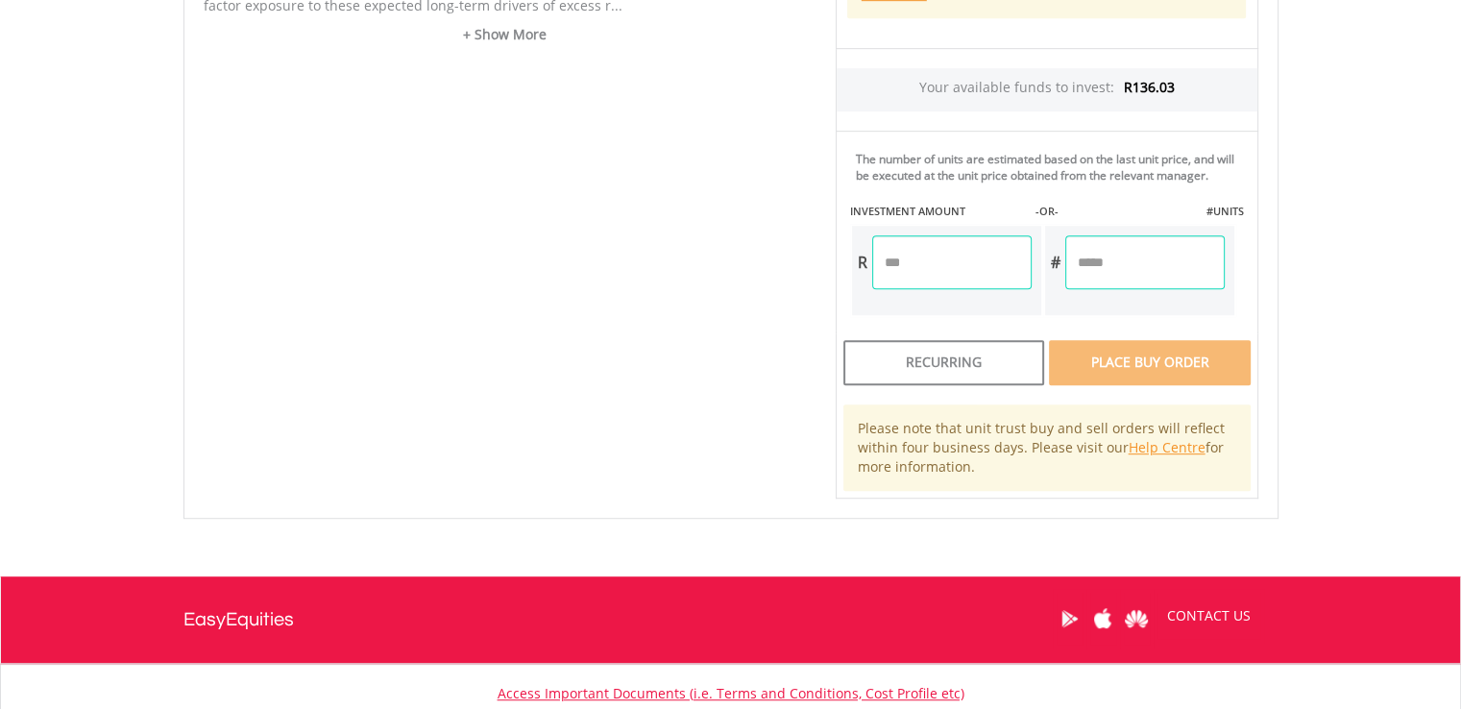
click at [927, 265] on input "number" at bounding box center [951, 262] width 159 height 54
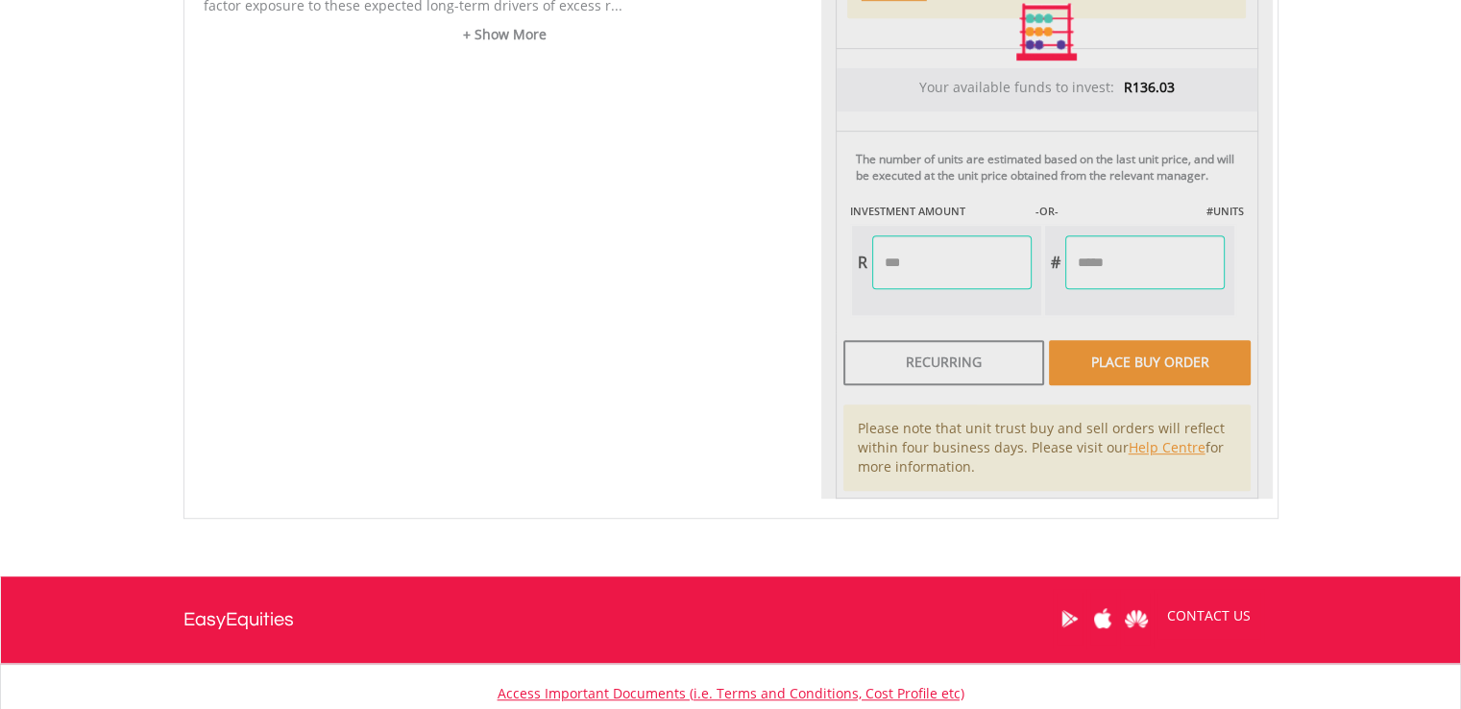
click at [1130, 366] on div "Unit Price R20.55 How the Pricing Works Unit trusts use forward pricing. The pr…" at bounding box center [1047, 32] width 452 height 931
type input "******"
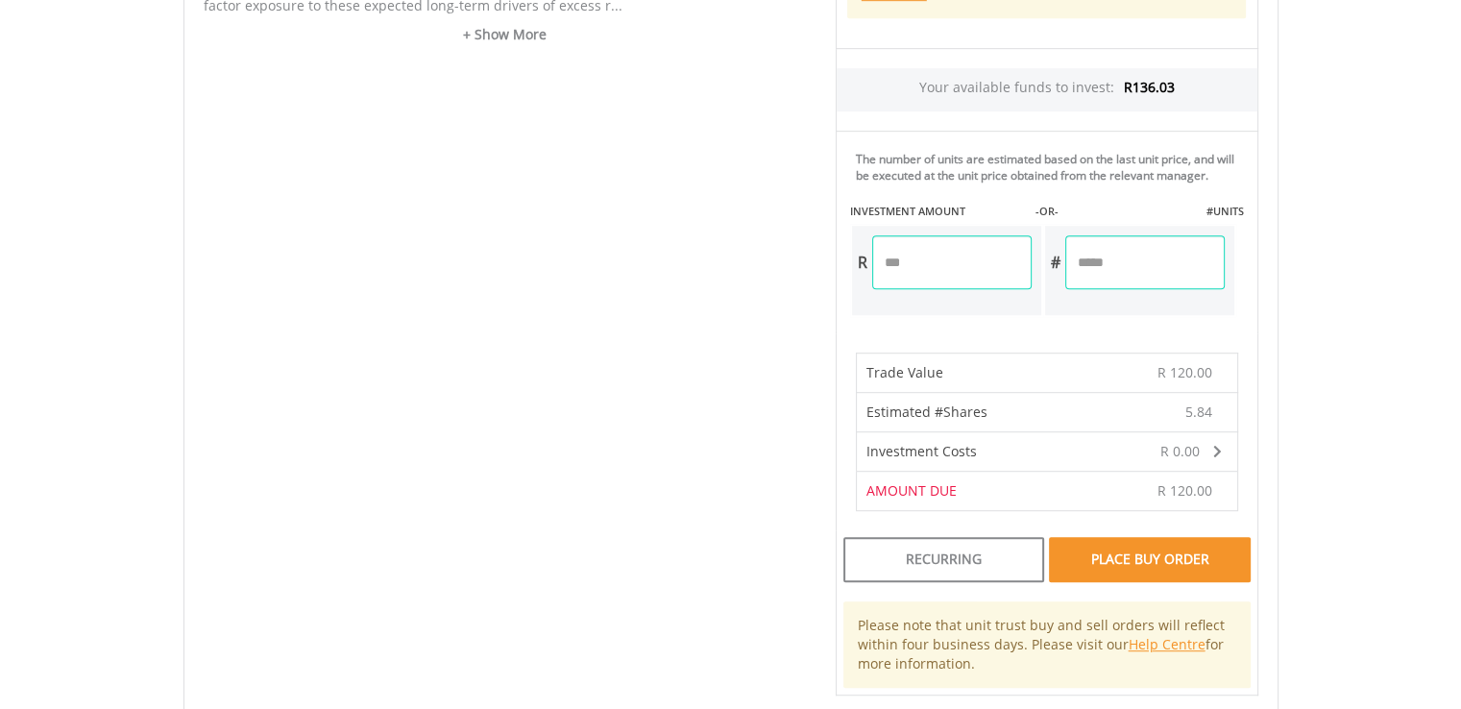
click at [1137, 561] on div "Place Buy Order" at bounding box center [1149, 559] width 201 height 44
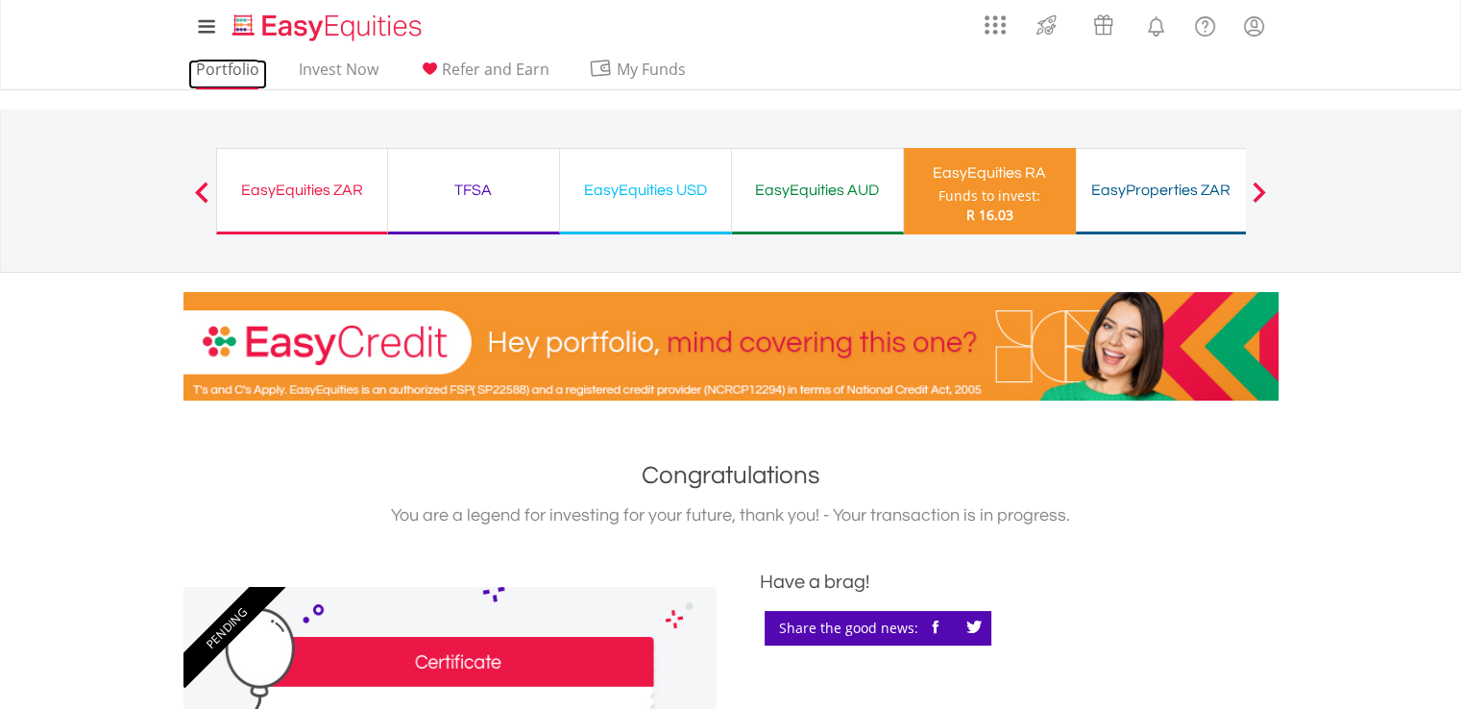
click at [239, 78] on link "Portfolio" at bounding box center [227, 75] width 79 height 30
